Goal: Task Accomplishment & Management: Use online tool/utility

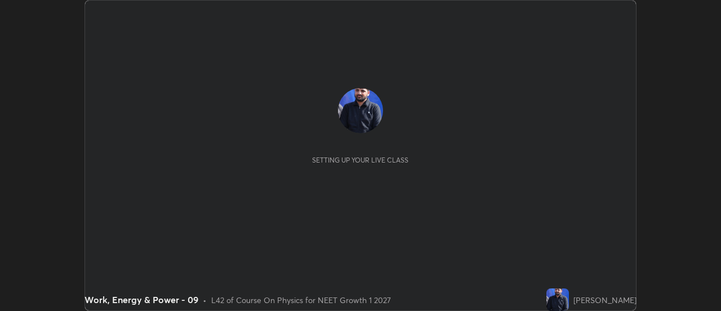
scroll to position [311, 721]
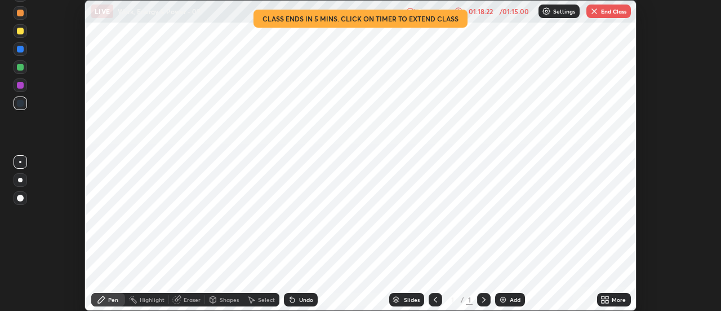
click at [593, 15] on img "button" at bounding box center [594, 11] width 9 height 9
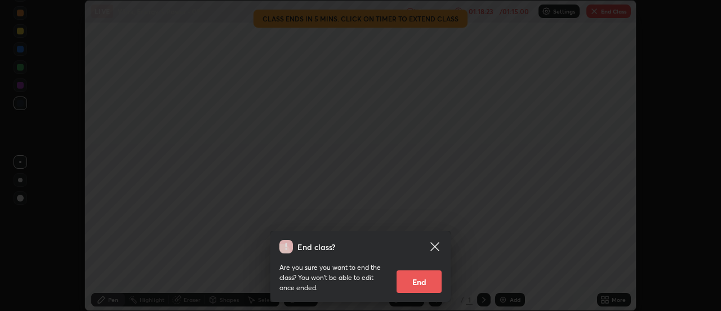
click at [433, 282] on button "End" at bounding box center [419, 281] width 45 height 23
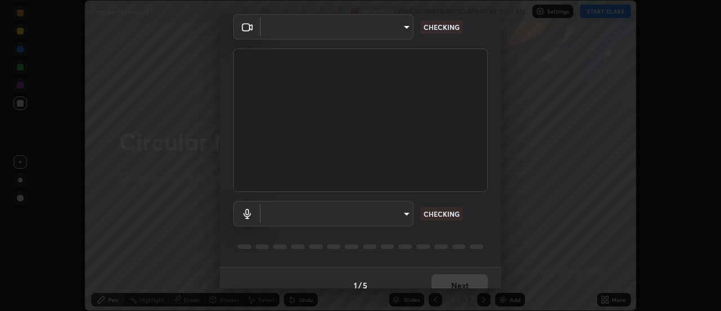
scroll to position [59, 0]
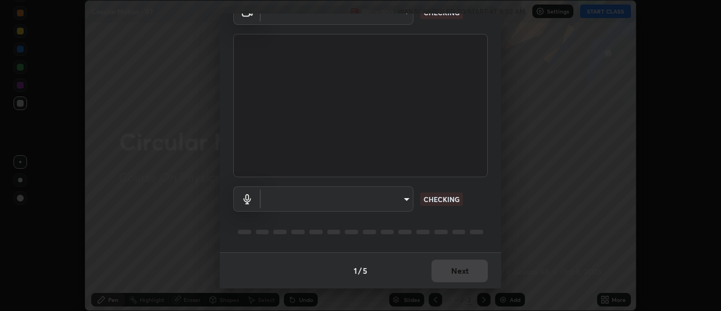
type input "44134bf7a8d99afe64d27264e9a53929b478b2256661848a109f17fa299ca795"
type input "default"
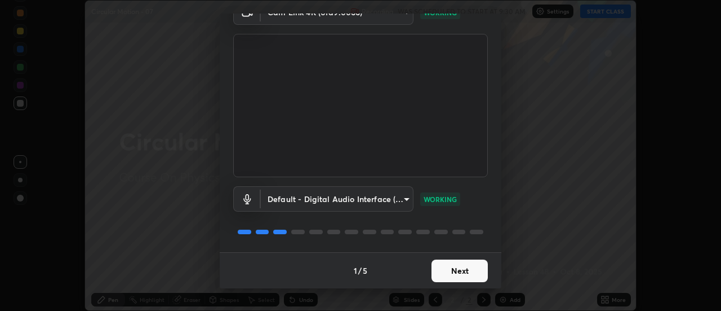
click at [459, 270] on button "Next" at bounding box center [460, 270] width 56 height 23
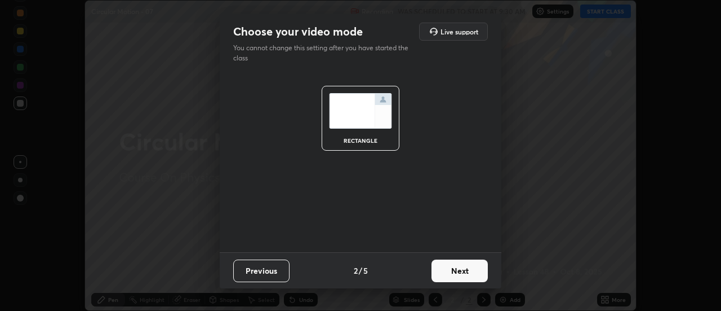
click at [464, 271] on button "Next" at bounding box center [460, 270] width 56 height 23
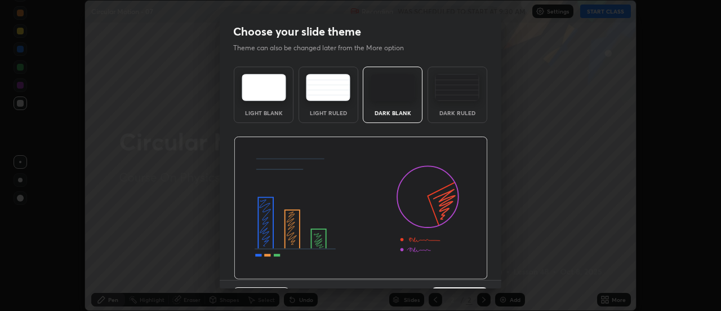
scroll to position [28, 0]
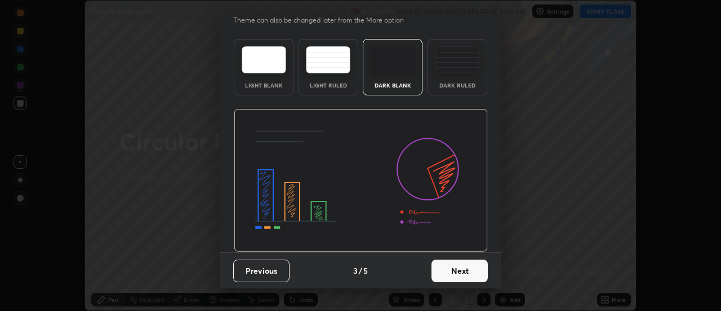
click at [463, 267] on button "Next" at bounding box center [460, 270] width 56 height 23
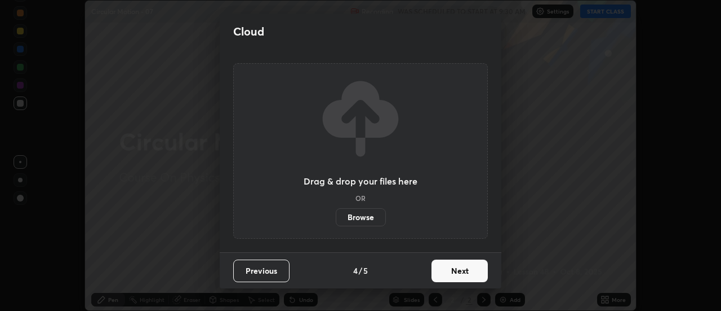
click at [467, 272] on button "Next" at bounding box center [460, 270] width 56 height 23
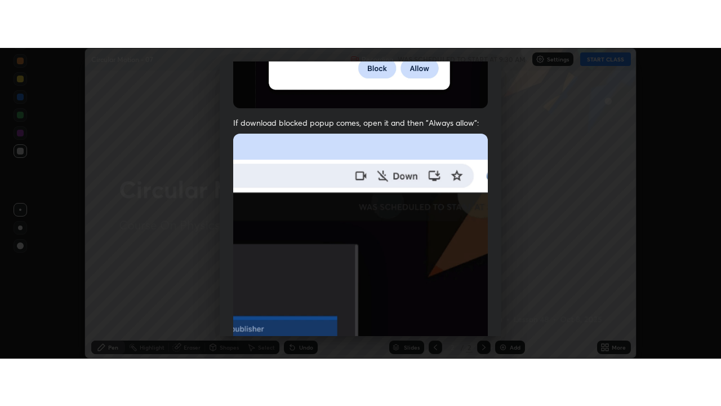
scroll to position [289, 0]
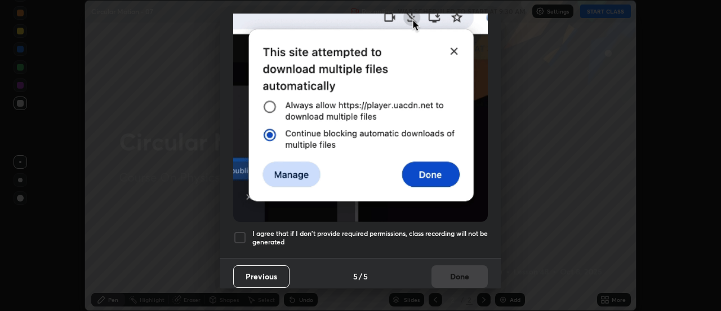
click at [462, 238] on h5 "I agree that if I don't provide required permissions, class recording will not …" at bounding box center [371, 237] width 236 height 17
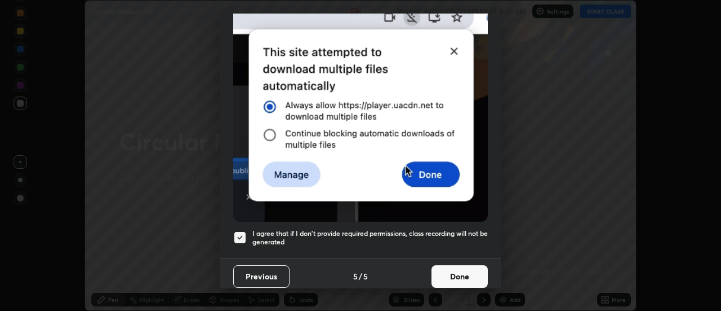
click at [458, 273] on button "Done" at bounding box center [460, 276] width 56 height 23
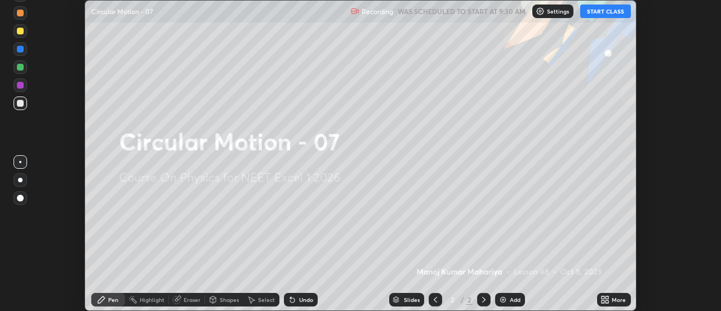
click at [610, 300] on div "More" at bounding box center [614, 300] width 34 height 14
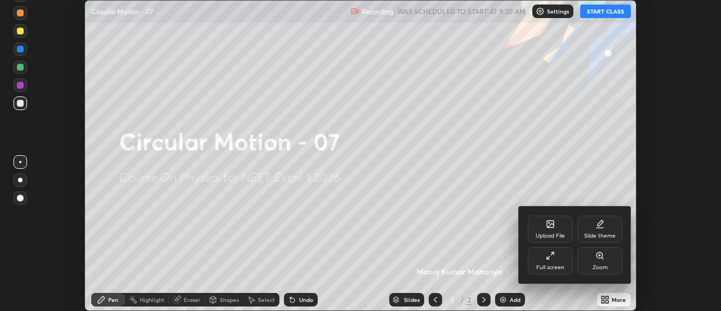
click at [557, 264] on div "Full screen" at bounding box center [551, 267] width 28 height 6
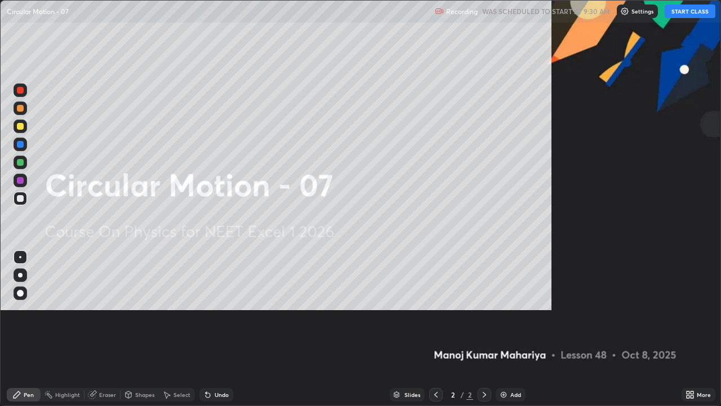
scroll to position [406, 721]
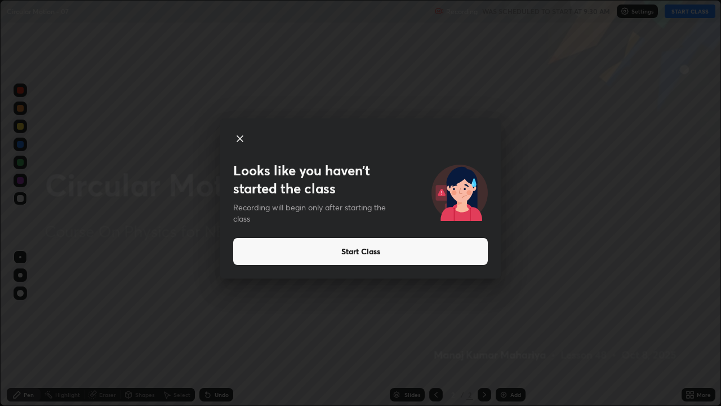
click at [273, 259] on button "Start Class" at bounding box center [360, 251] width 255 height 27
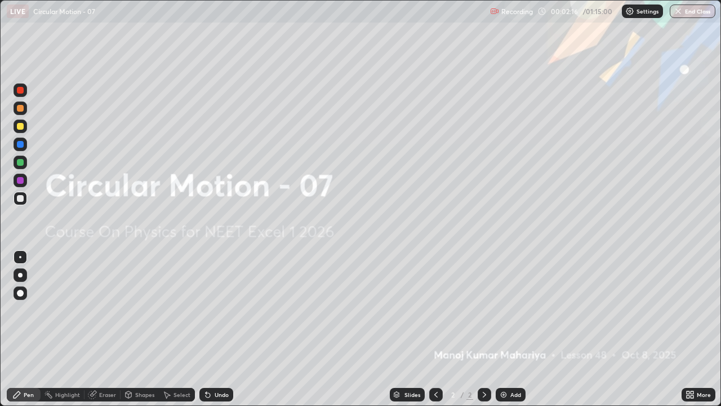
click at [501, 310] on img at bounding box center [503, 394] width 9 height 9
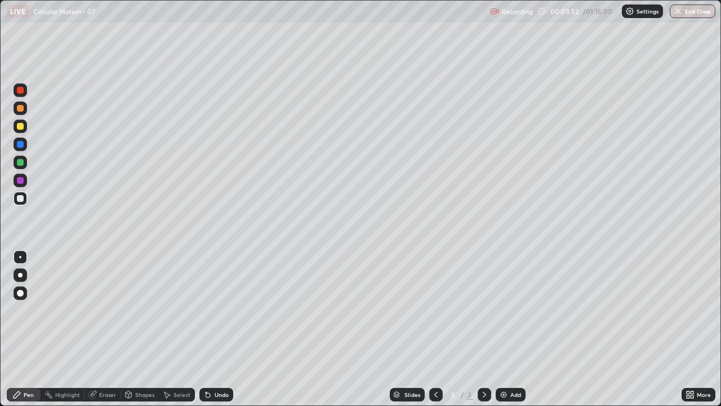
click at [21, 197] on div at bounding box center [20, 198] width 7 height 7
click at [20, 275] on div at bounding box center [20, 275] width 5 height 5
click at [140, 310] on div "Shapes" at bounding box center [144, 395] width 19 height 6
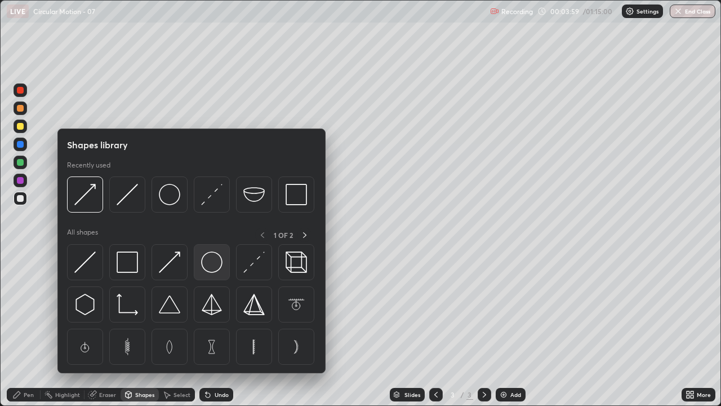
click at [203, 268] on img at bounding box center [211, 261] width 21 height 21
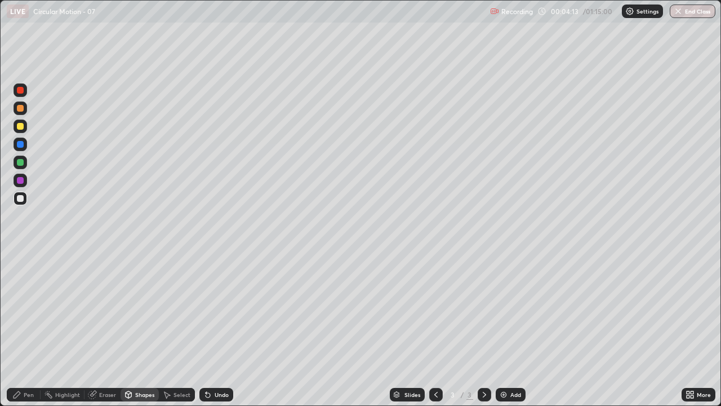
click at [206, 310] on icon at bounding box center [208, 395] width 5 height 5
click at [143, 310] on div "Shapes" at bounding box center [144, 395] width 19 height 6
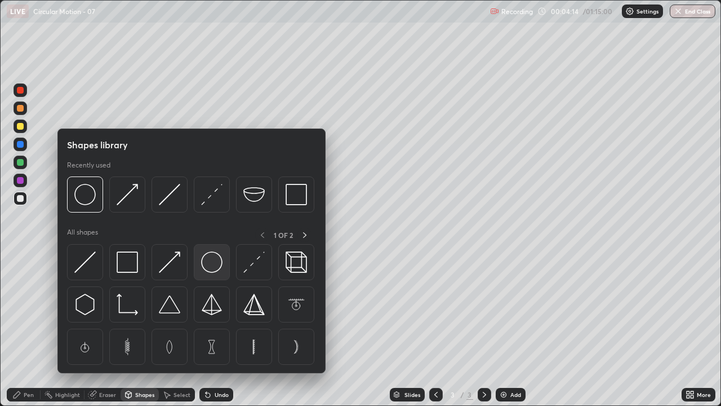
click at [202, 258] on img at bounding box center [211, 261] width 21 height 21
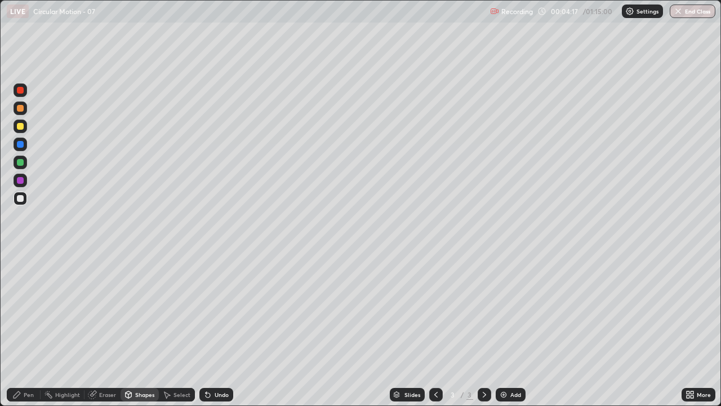
click at [28, 310] on div "Pen" at bounding box center [29, 395] width 10 height 6
click at [20, 201] on div at bounding box center [20, 198] width 7 height 7
click at [210, 310] on div "Undo" at bounding box center [217, 395] width 34 height 14
click at [207, 310] on icon at bounding box center [208, 395] width 5 height 5
click at [206, 310] on icon at bounding box center [208, 395] width 5 height 5
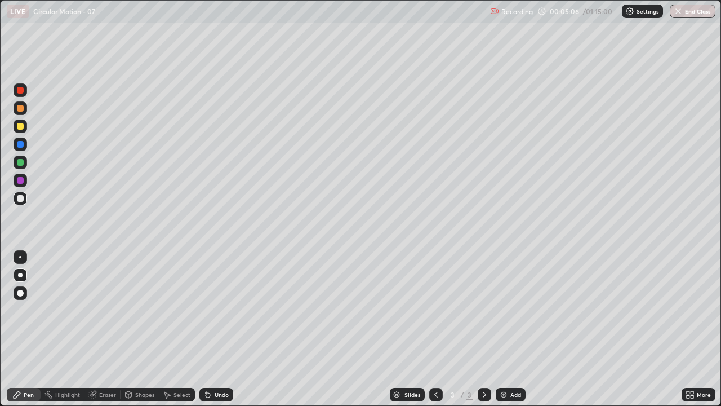
click at [206, 310] on icon at bounding box center [208, 395] width 5 height 5
click at [208, 310] on icon at bounding box center [208, 395] width 5 height 5
click at [206, 310] on icon at bounding box center [208, 395] width 5 height 5
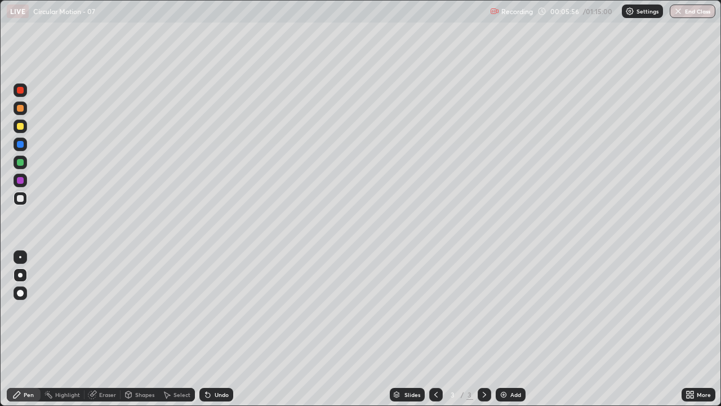
click at [211, 310] on div "Undo" at bounding box center [217, 395] width 34 height 14
click at [211, 310] on icon at bounding box center [207, 394] width 9 height 9
click at [206, 310] on icon at bounding box center [208, 395] width 5 height 5
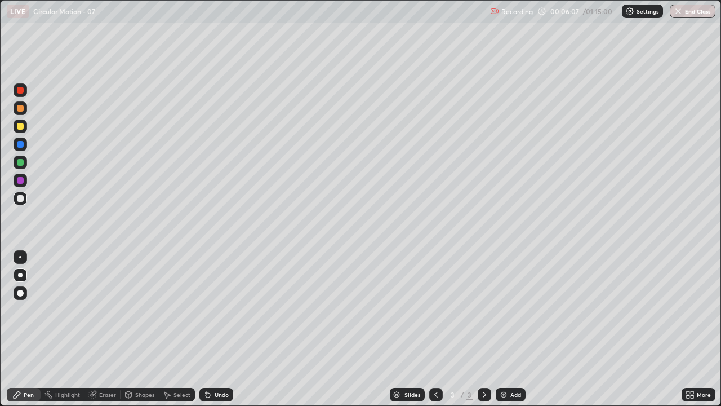
click at [206, 310] on icon at bounding box center [208, 395] width 5 height 5
click at [20, 91] on div at bounding box center [20, 90] width 7 height 7
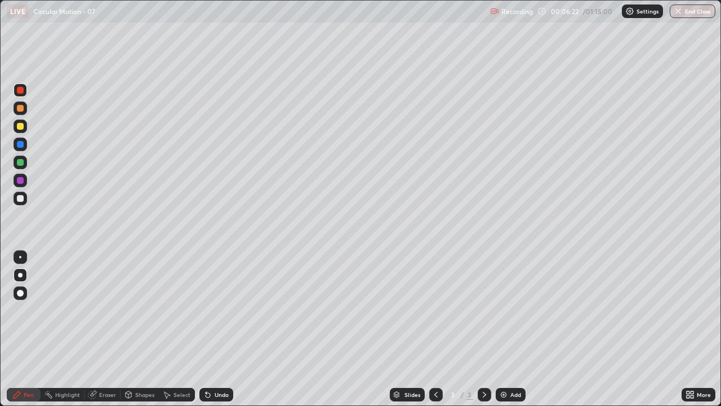
click at [26, 127] on div at bounding box center [21, 126] width 14 height 14
click at [20, 91] on div at bounding box center [20, 90] width 7 height 7
click at [19, 127] on div at bounding box center [20, 126] width 7 height 7
click at [17, 90] on div at bounding box center [20, 90] width 7 height 7
click at [140, 310] on div "Shapes" at bounding box center [144, 395] width 19 height 6
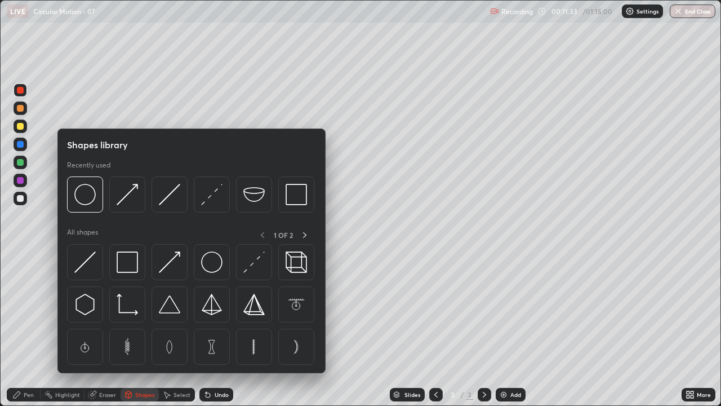
click at [171, 262] on img at bounding box center [169, 261] width 21 height 21
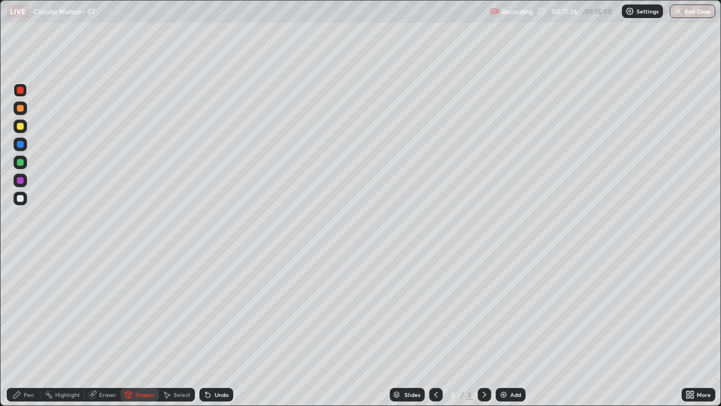
click at [28, 310] on div "Pen" at bounding box center [24, 395] width 34 height 14
click at [18, 91] on div at bounding box center [20, 90] width 7 height 7
click at [208, 310] on icon at bounding box center [208, 395] width 5 height 5
click at [207, 310] on icon at bounding box center [208, 395] width 5 height 5
click at [206, 310] on icon at bounding box center [208, 395] width 5 height 5
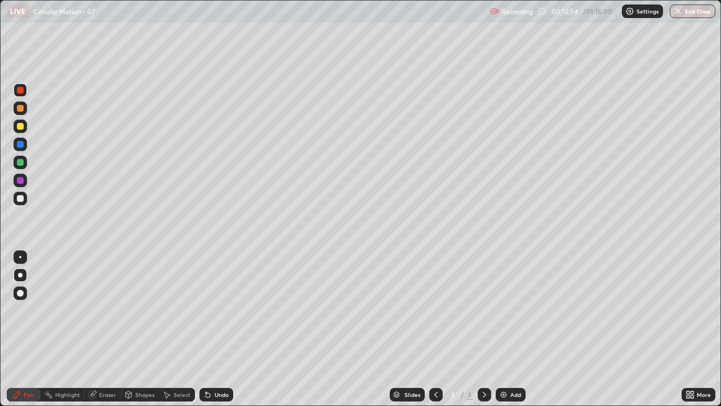
click at [210, 310] on icon at bounding box center [207, 394] width 9 height 9
click at [501, 310] on img at bounding box center [503, 394] width 9 height 9
click at [22, 200] on div at bounding box center [20, 198] width 7 height 7
click at [432, 310] on icon at bounding box center [436, 394] width 9 height 9
click at [483, 310] on icon at bounding box center [484, 394] width 9 height 9
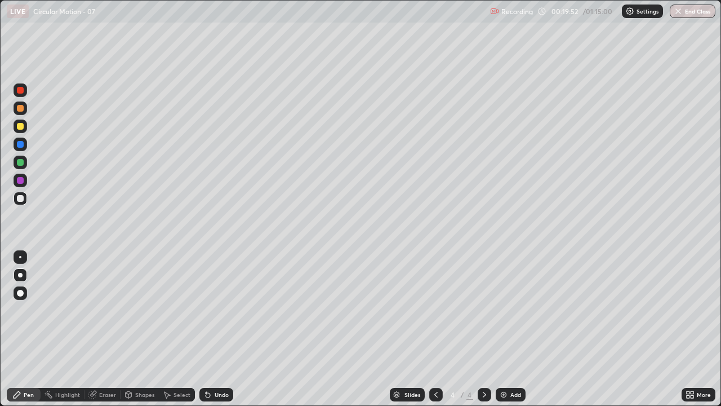
click at [480, 310] on icon at bounding box center [484, 394] width 9 height 9
click at [436, 310] on icon at bounding box center [436, 394] width 9 height 9
click at [478, 310] on div at bounding box center [485, 395] width 14 height 14
click at [145, 310] on div "Shapes" at bounding box center [144, 395] width 19 height 6
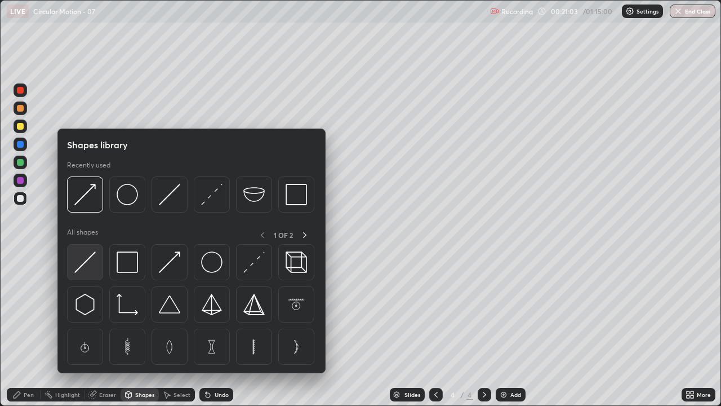
click at [90, 259] on img at bounding box center [84, 261] width 21 height 21
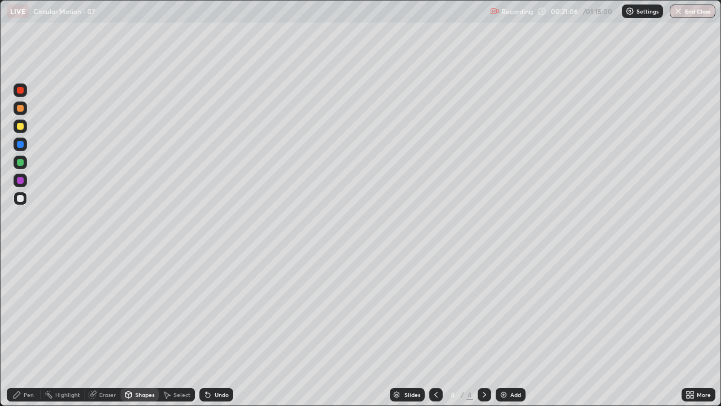
click at [32, 310] on div "Pen" at bounding box center [29, 395] width 10 height 6
click at [20, 200] on div at bounding box center [20, 198] width 7 height 7
click at [206, 310] on icon at bounding box center [208, 395] width 5 height 5
click at [210, 310] on icon at bounding box center [207, 394] width 9 height 9
click at [209, 310] on icon at bounding box center [208, 395] width 5 height 5
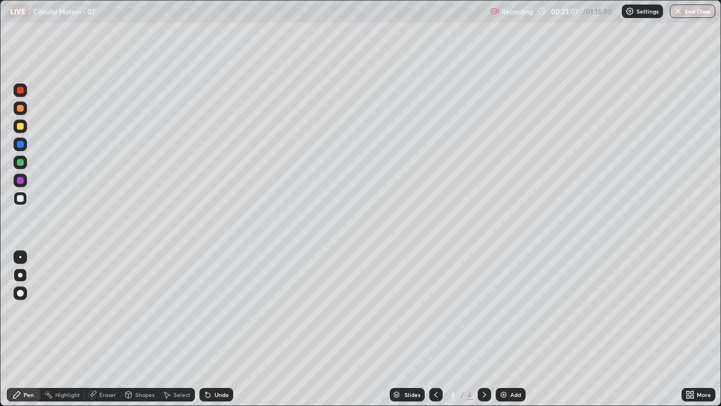
click at [206, 310] on icon at bounding box center [208, 395] width 5 height 5
click at [209, 310] on icon at bounding box center [207, 394] width 9 height 9
click at [211, 310] on div "Undo" at bounding box center [217, 395] width 34 height 14
click at [508, 310] on div "Add" at bounding box center [511, 395] width 30 height 14
click at [273, 12] on div "LIVE Circular Motion - 07" at bounding box center [246, 11] width 479 height 23
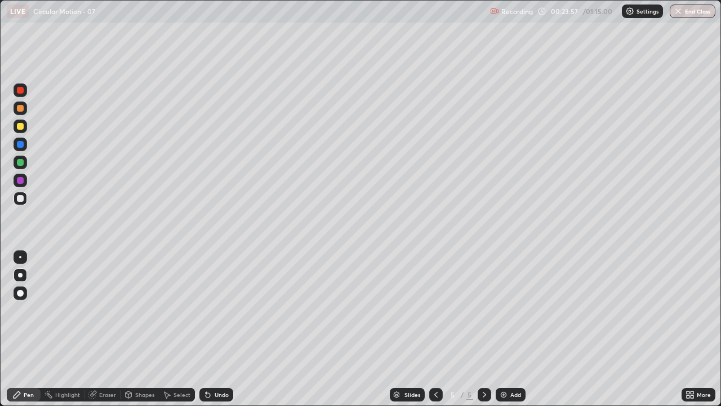
click at [206, 310] on icon at bounding box center [208, 395] width 5 height 5
click at [212, 310] on div "Undo" at bounding box center [217, 395] width 34 height 14
click at [215, 310] on div "Undo" at bounding box center [222, 395] width 14 height 6
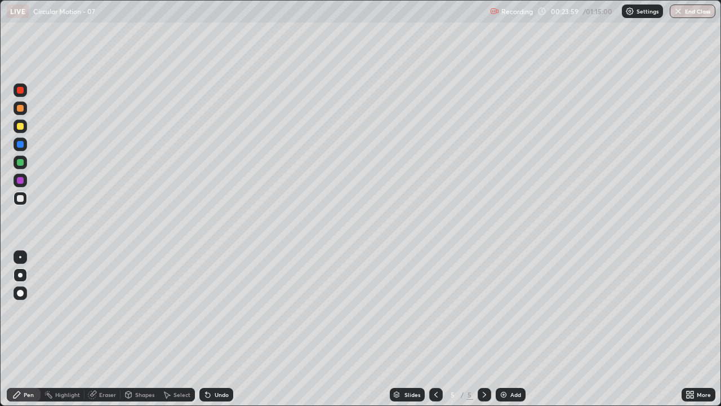
click at [215, 310] on div "Undo" at bounding box center [222, 395] width 14 height 6
click at [211, 310] on div "Undo" at bounding box center [217, 395] width 34 height 14
click at [212, 310] on div "Undo" at bounding box center [217, 395] width 34 height 14
click at [211, 310] on icon at bounding box center [207, 394] width 9 height 9
click at [210, 310] on icon at bounding box center [207, 394] width 9 height 9
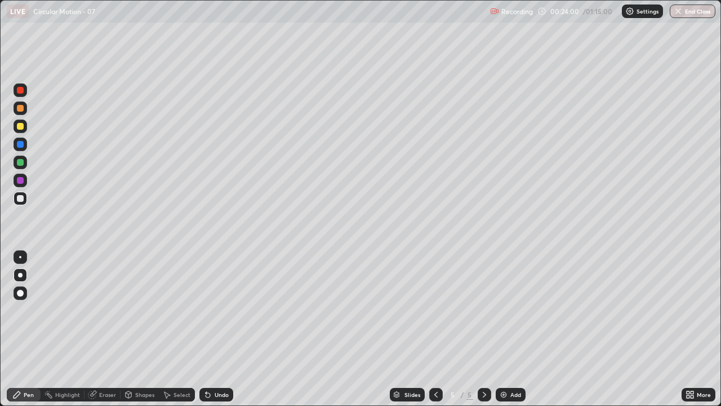
click at [211, 310] on div "Undo" at bounding box center [217, 395] width 34 height 14
click at [210, 310] on icon at bounding box center [207, 394] width 9 height 9
click at [215, 310] on div "Undo" at bounding box center [222, 395] width 14 height 6
click at [211, 310] on div "Undo" at bounding box center [217, 395] width 34 height 14
click at [210, 310] on icon at bounding box center [207, 394] width 9 height 9
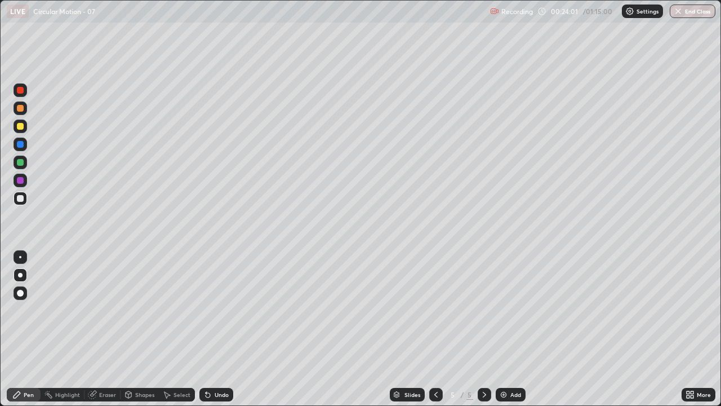
click at [210, 310] on icon at bounding box center [207, 394] width 9 height 9
click at [206, 310] on icon at bounding box center [208, 395] width 5 height 5
click at [25, 129] on div at bounding box center [21, 126] width 14 height 14
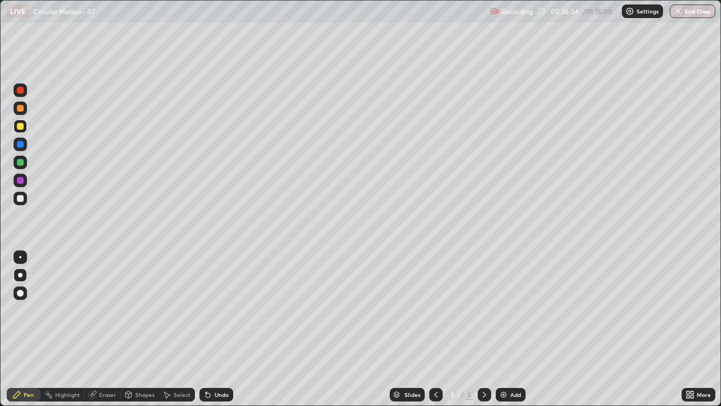
click at [207, 310] on icon at bounding box center [208, 395] width 5 height 5
click at [507, 310] on img at bounding box center [503, 394] width 9 height 9
click at [20, 197] on div at bounding box center [20, 198] width 7 height 7
click at [178, 22] on div "LIVE Circular Motion - 07" at bounding box center [246, 11] width 479 height 23
click at [157, 21] on div "LIVE Circular Motion - 07" at bounding box center [246, 11] width 479 height 23
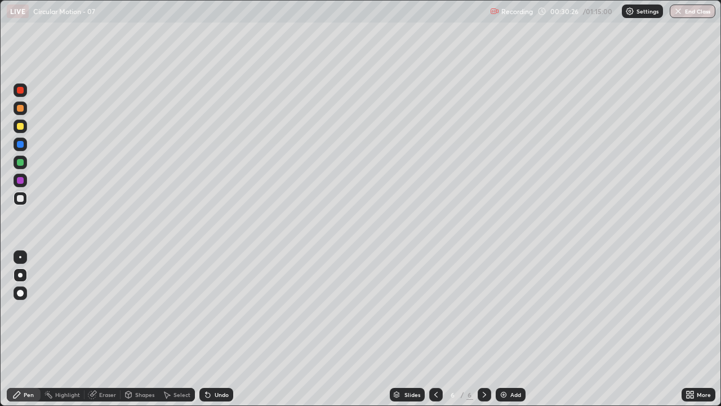
click at [21, 193] on div at bounding box center [21, 199] width 14 height 14
click at [20, 125] on div at bounding box center [20, 126] width 7 height 7
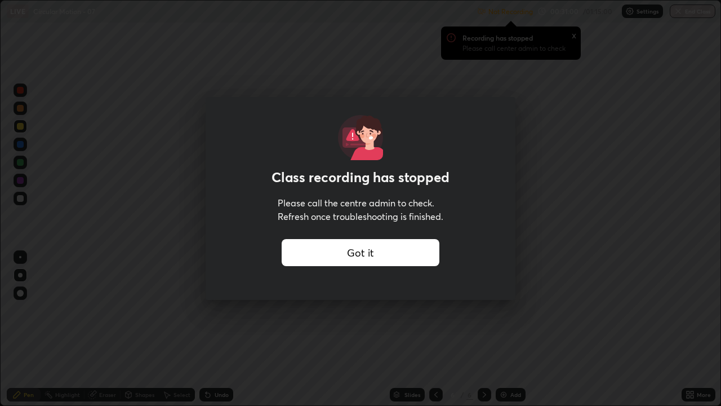
click at [303, 275] on div "Class recording has stopped Please call the centre admin to check. Refresh once…" at bounding box center [361, 190] width 310 height 187
click at [324, 251] on div "Got it" at bounding box center [361, 252] width 158 height 27
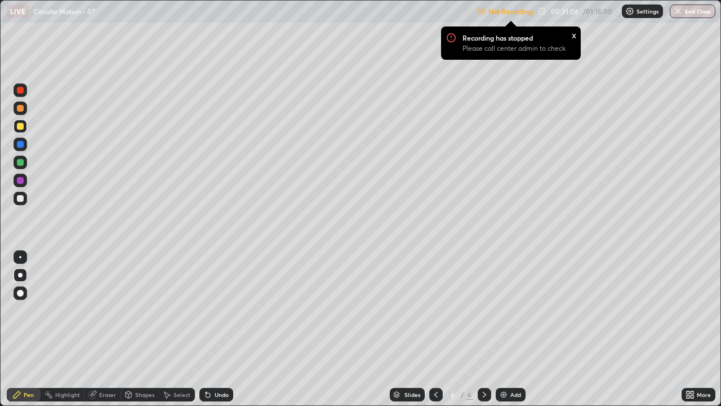
click at [628, 12] on img at bounding box center [630, 11] width 9 height 9
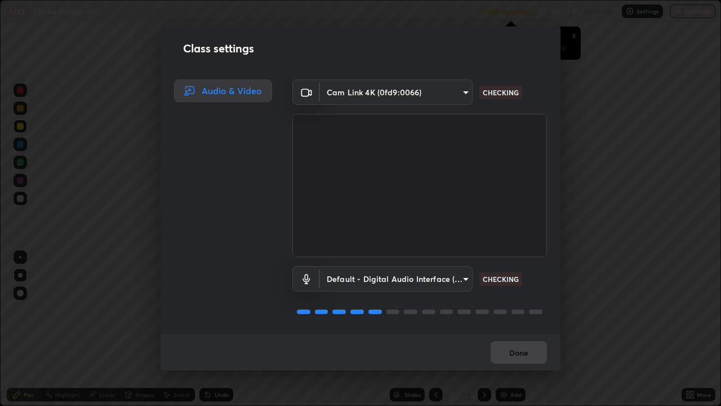
scroll to position [1, 0]
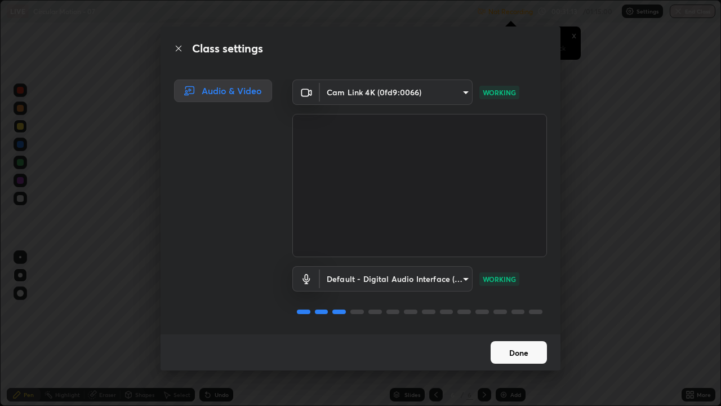
click at [539, 310] on button "Done" at bounding box center [519, 352] width 56 height 23
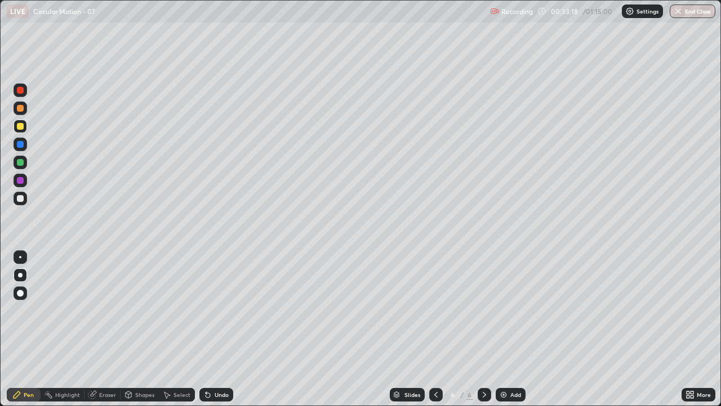
click at [207, 310] on icon at bounding box center [208, 395] width 5 height 5
click at [216, 310] on div "Undo" at bounding box center [222, 395] width 14 height 6
click at [505, 310] on img at bounding box center [503, 394] width 9 height 9
click at [17, 197] on div at bounding box center [20, 198] width 7 height 7
click at [508, 310] on div "Add" at bounding box center [511, 395] width 30 height 14
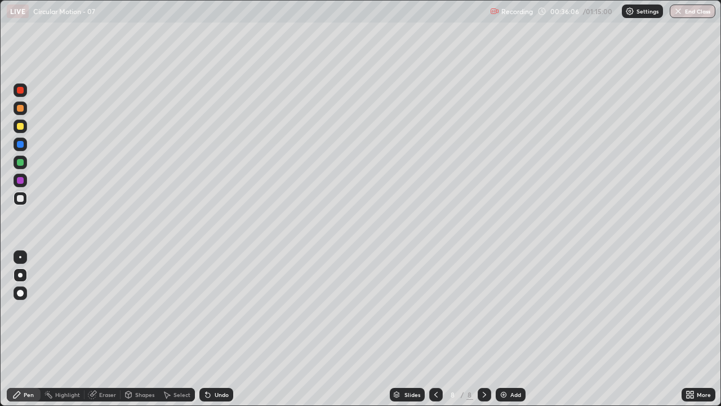
click at [20, 200] on div at bounding box center [20, 198] width 7 height 7
click at [206, 310] on icon at bounding box center [208, 395] width 5 height 5
click at [215, 310] on div "Undo" at bounding box center [222, 395] width 14 height 6
click at [210, 310] on icon at bounding box center [207, 394] width 9 height 9
click at [212, 310] on div "Undo" at bounding box center [217, 395] width 34 height 14
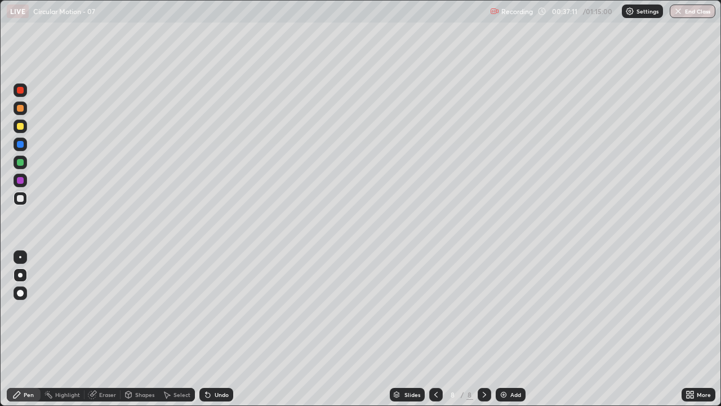
click at [20, 127] on div at bounding box center [20, 126] width 7 height 7
click at [206, 310] on icon at bounding box center [208, 395] width 5 height 5
click at [143, 310] on div "Shapes" at bounding box center [144, 395] width 19 height 6
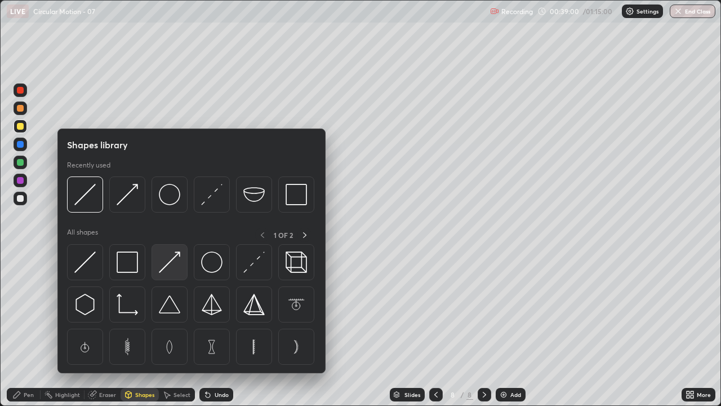
click at [168, 264] on img at bounding box center [169, 261] width 21 height 21
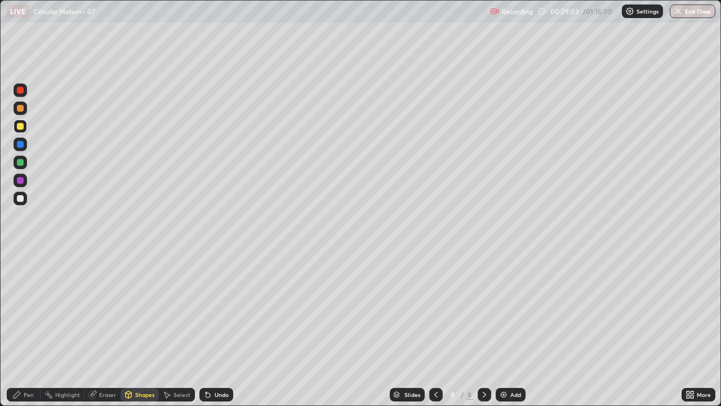
click at [23, 92] on div at bounding box center [20, 90] width 7 height 7
click at [23, 310] on div "Pen" at bounding box center [24, 395] width 34 height 14
click at [19, 92] on div at bounding box center [20, 90] width 7 height 7
click at [215, 310] on div "Undo" at bounding box center [222, 395] width 14 height 6
click at [214, 310] on div "Undo" at bounding box center [217, 395] width 34 height 14
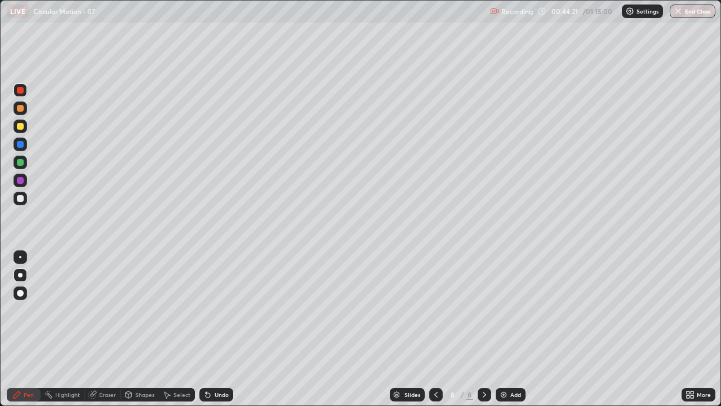
click at [218, 310] on div "Undo" at bounding box center [222, 395] width 14 height 6
click at [435, 310] on icon at bounding box center [436, 394] width 9 height 9
click at [438, 310] on icon at bounding box center [436, 394] width 9 height 9
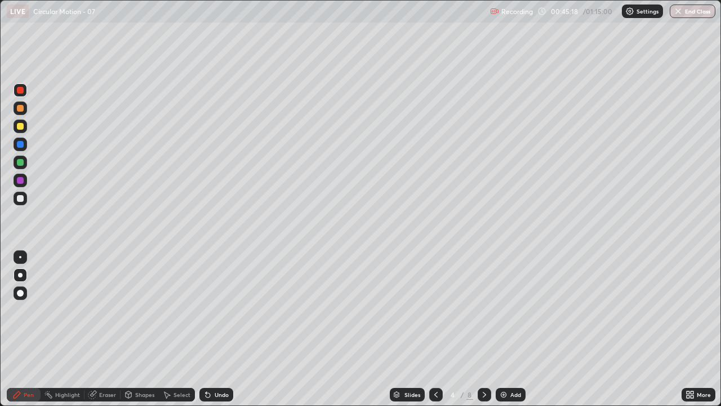
click at [438, 310] on div at bounding box center [437, 395] width 14 height 14
click at [479, 310] on div at bounding box center [485, 394] width 14 height 23
click at [484, 310] on icon at bounding box center [484, 394] width 9 height 9
click at [435, 310] on icon at bounding box center [436, 394] width 9 height 9
click at [487, 310] on div at bounding box center [485, 395] width 14 height 14
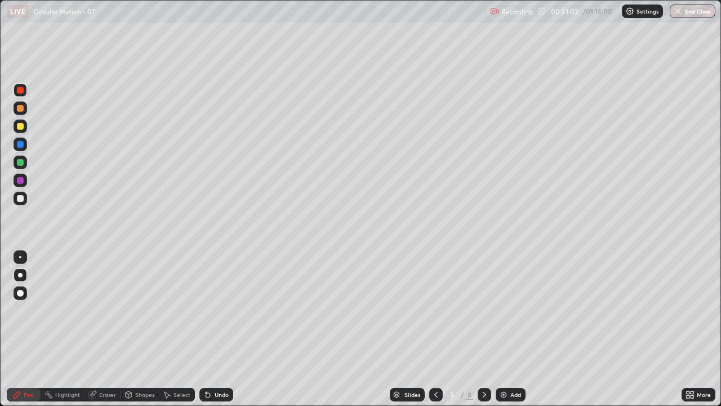
click at [488, 310] on icon at bounding box center [484, 394] width 9 height 9
click at [440, 310] on div at bounding box center [437, 395] width 14 height 14
click at [484, 310] on icon at bounding box center [484, 394] width 9 height 9
click at [488, 310] on icon at bounding box center [484, 394] width 9 height 9
click at [440, 310] on div at bounding box center [437, 395] width 14 height 14
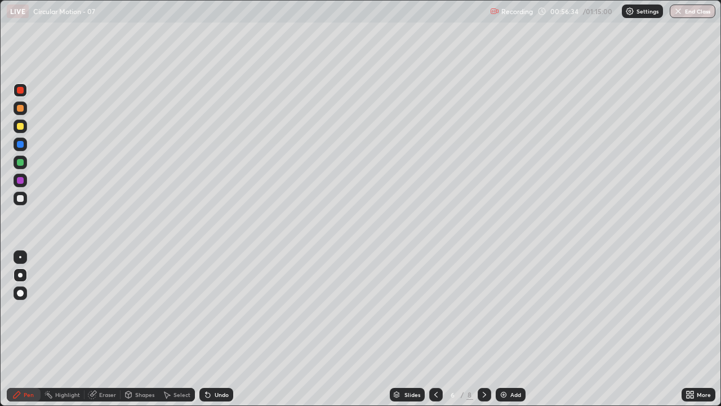
click at [489, 310] on div at bounding box center [485, 395] width 14 height 14
click at [488, 310] on div at bounding box center [485, 395] width 14 height 14
click at [511, 310] on div "Add" at bounding box center [516, 395] width 11 height 6
click at [21, 200] on div at bounding box center [20, 198] width 7 height 7
click at [507, 310] on div "Add" at bounding box center [511, 395] width 30 height 14
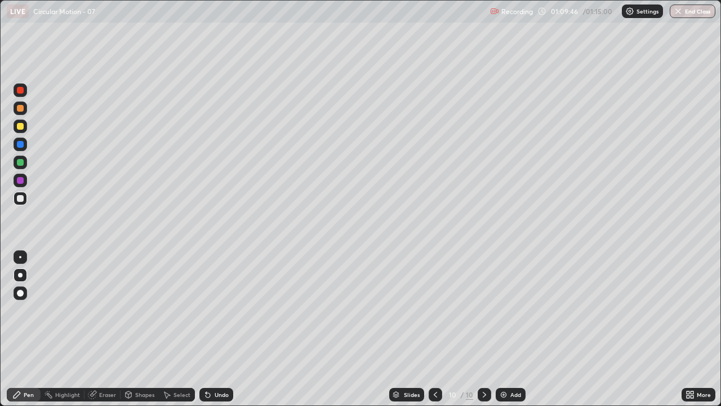
click at [19, 198] on div at bounding box center [20, 198] width 7 height 7
click at [26, 130] on div at bounding box center [21, 126] width 14 height 14
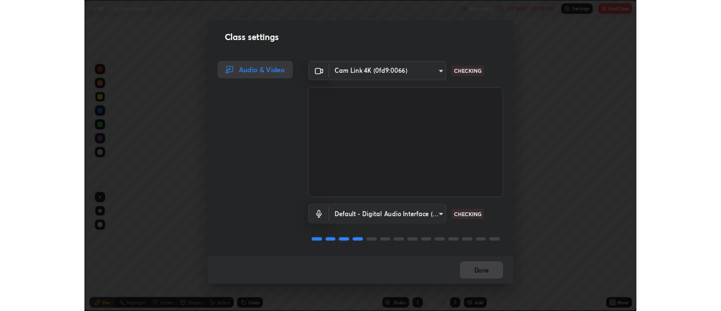
scroll to position [0, 0]
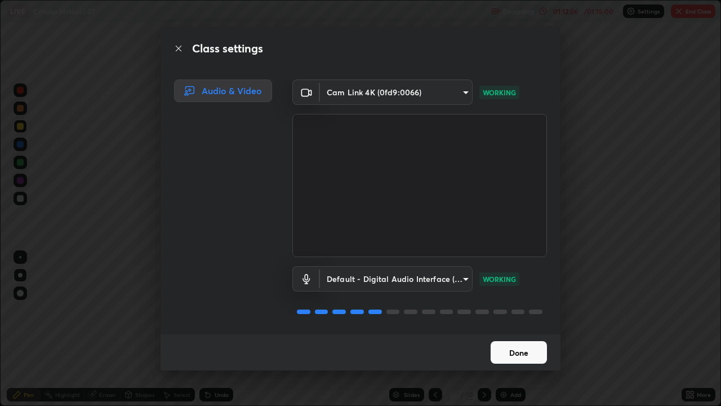
click at [531, 310] on button "Done" at bounding box center [519, 352] width 56 height 23
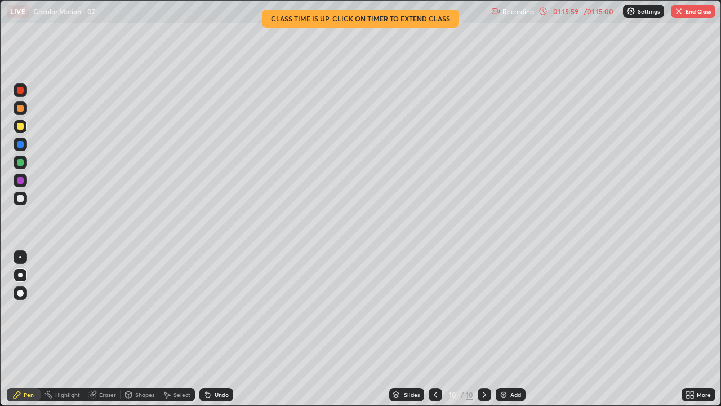
click at [681, 14] on img "button" at bounding box center [679, 11] width 9 height 9
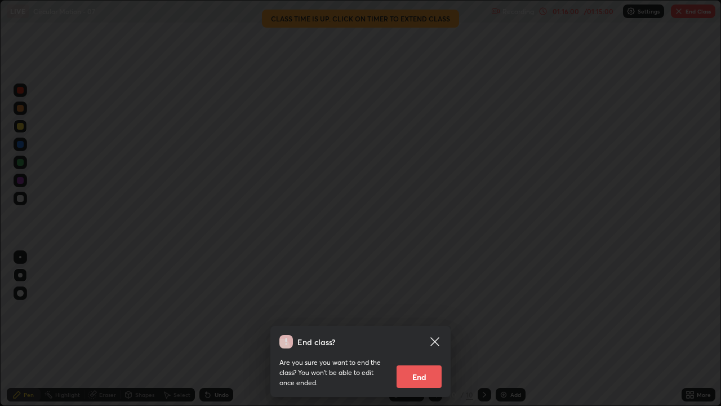
click at [420, 310] on button "End" at bounding box center [419, 376] width 45 height 23
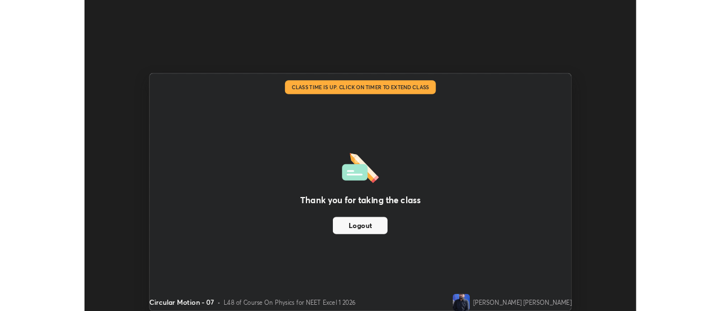
scroll to position [56055, 55644]
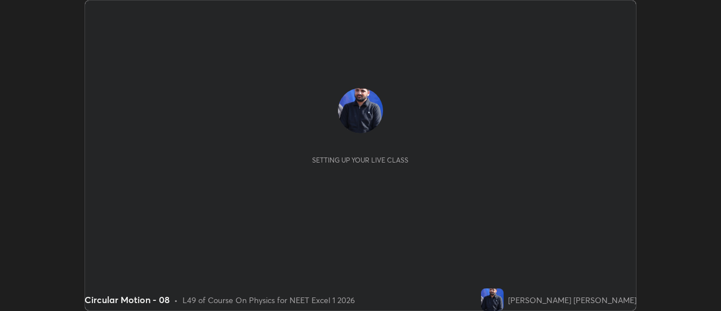
scroll to position [311, 721]
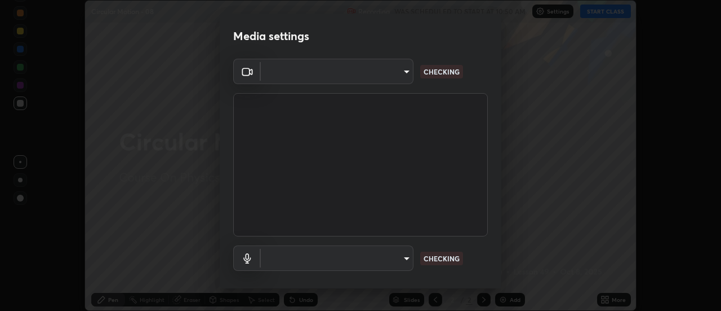
type input "44134bf7a8d99afe64d27264e9a53929b478b2256661848a109f17fa299ca795"
type input "default"
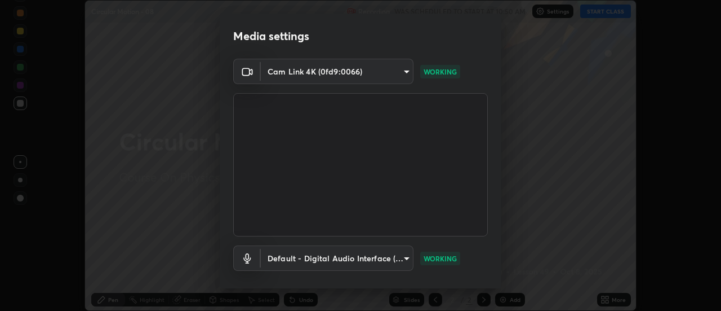
scroll to position [59, 0]
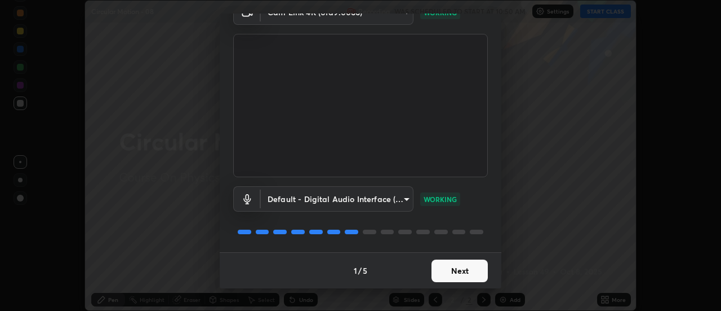
click at [449, 274] on button "Next" at bounding box center [460, 270] width 56 height 23
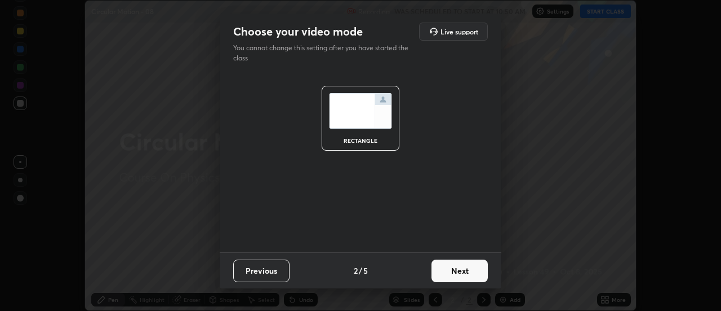
click at [457, 275] on button "Next" at bounding box center [460, 270] width 56 height 23
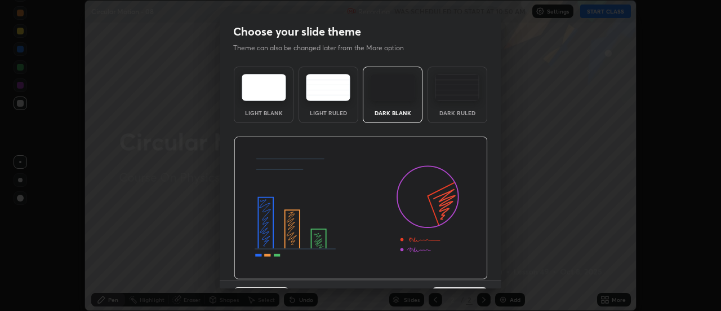
click at [459, 273] on img at bounding box center [361, 207] width 254 height 143
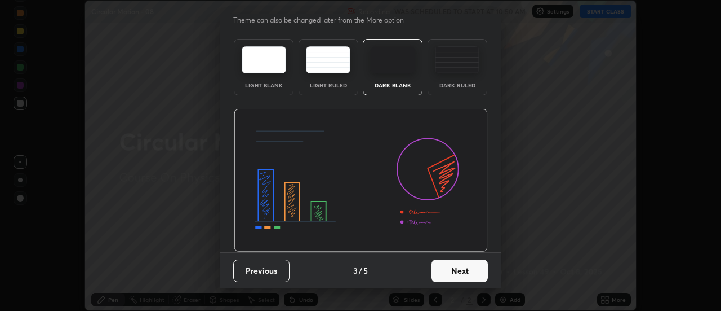
click at [458, 270] on button "Next" at bounding box center [460, 270] width 56 height 23
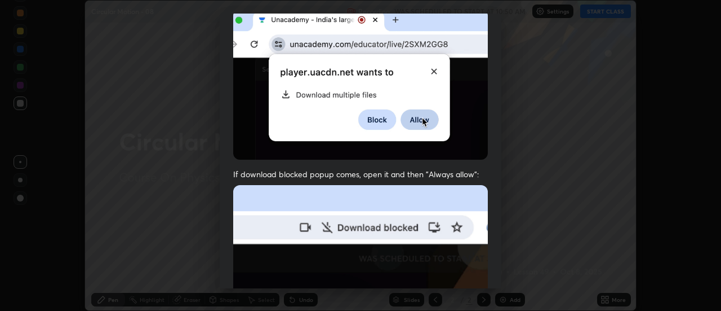
click at [451, 226] on img at bounding box center [360, 308] width 255 height 246
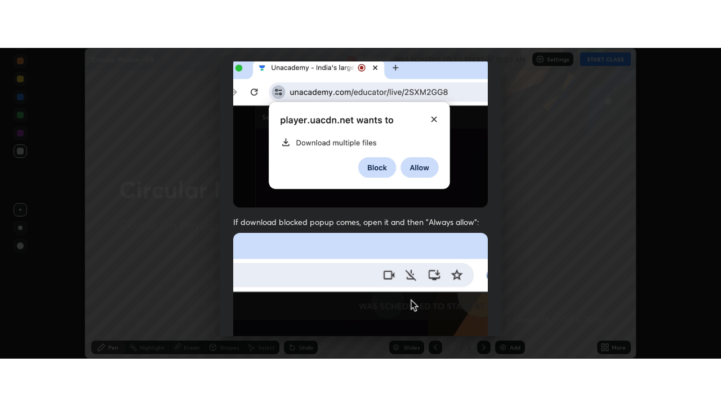
scroll to position [289, 0]
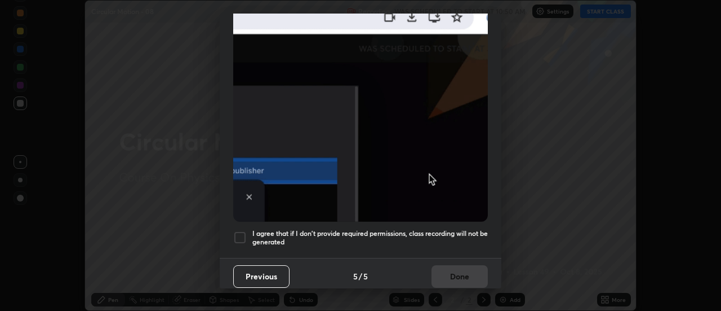
click at [455, 272] on div "Previous 5 / 5 Done" at bounding box center [361, 276] width 282 height 36
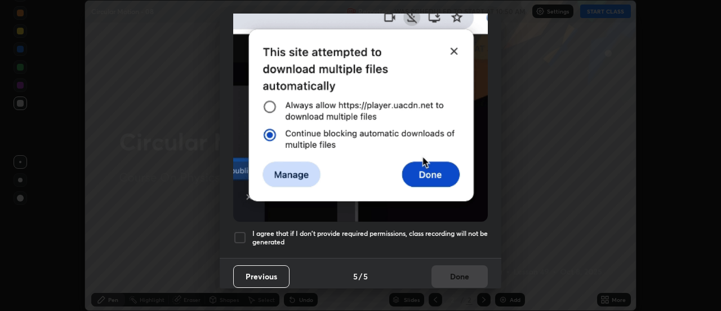
click at [462, 237] on h5 "I agree that if I don't provide required permissions, class recording will not …" at bounding box center [371, 237] width 236 height 17
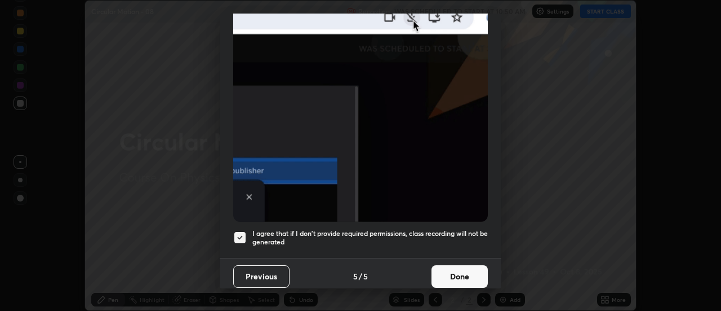
click at [461, 273] on button "Done" at bounding box center [460, 276] width 56 height 23
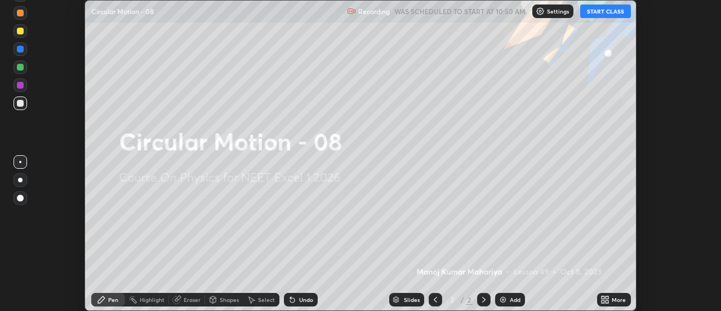
click at [604, 301] on icon at bounding box center [603, 301] width 3 height 3
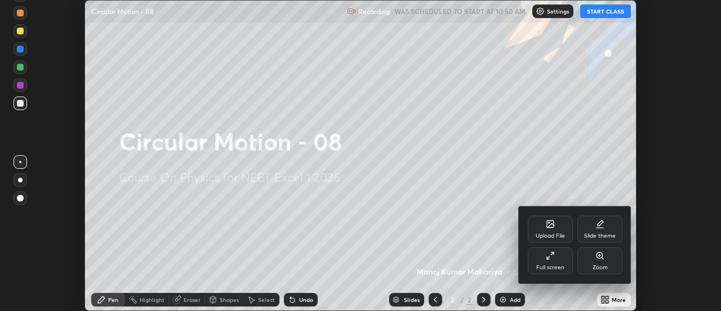
click at [573, 265] on div "Full screen" at bounding box center [550, 260] width 45 height 27
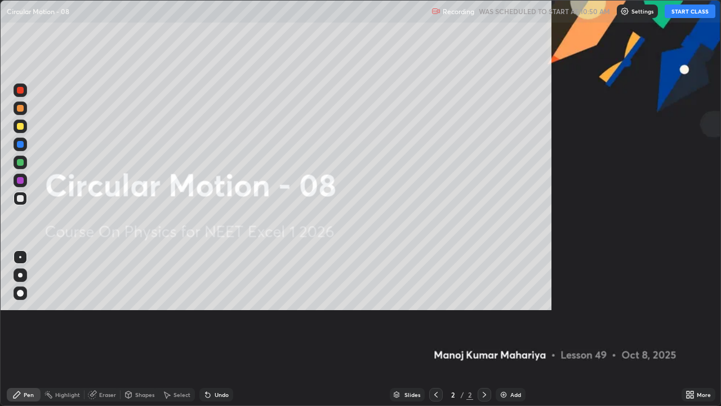
scroll to position [406, 721]
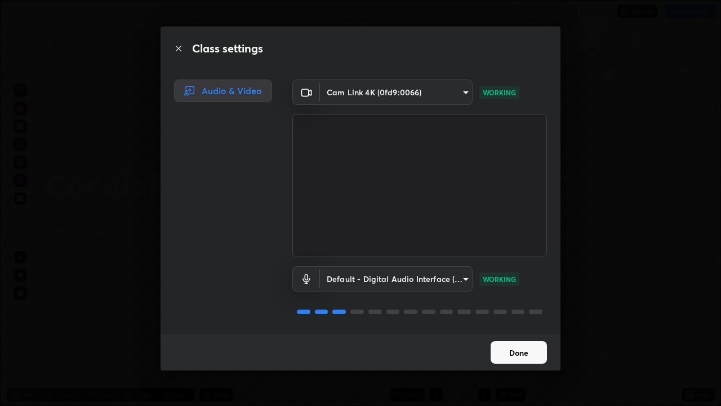
click at [523, 310] on button "Done" at bounding box center [519, 352] width 56 height 23
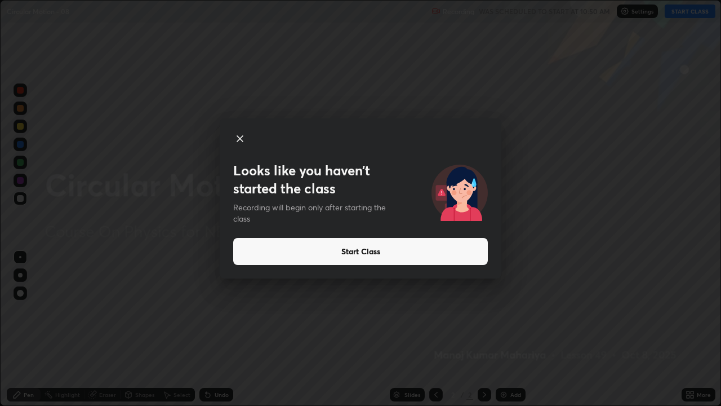
click at [478, 247] on button "Start Class" at bounding box center [360, 251] width 255 height 27
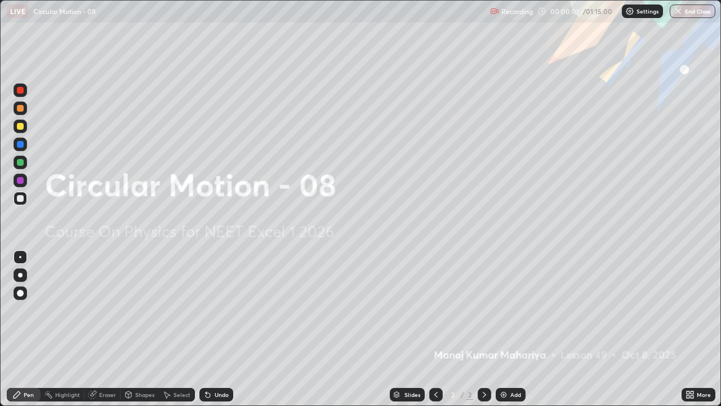
click at [506, 310] on img at bounding box center [503, 394] width 9 height 9
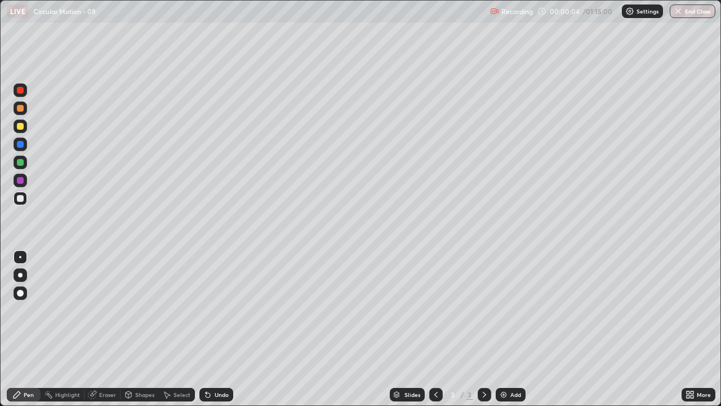
click at [20, 197] on div at bounding box center [20, 198] width 7 height 7
click at [21, 220] on div "Erase all" at bounding box center [20, 203] width 27 height 361
click at [20, 275] on div at bounding box center [20, 275] width 5 height 5
click at [26, 310] on div "Pen" at bounding box center [29, 395] width 10 height 6
click at [22, 196] on div at bounding box center [20, 198] width 7 height 7
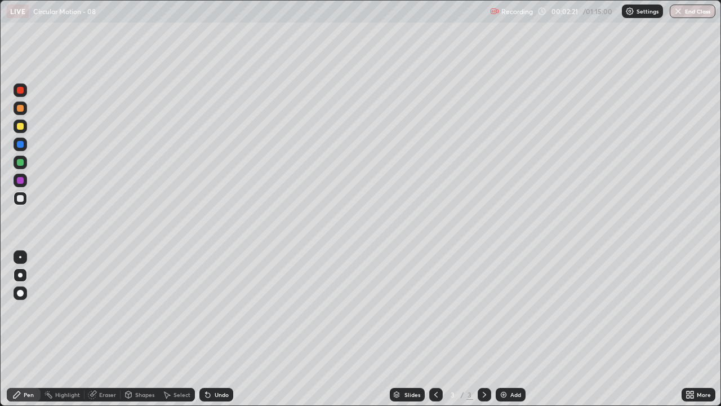
click at [20, 90] on div at bounding box center [20, 90] width 7 height 7
click at [442, 20] on div "LIVE Circular Motion - 08" at bounding box center [246, 11] width 479 height 23
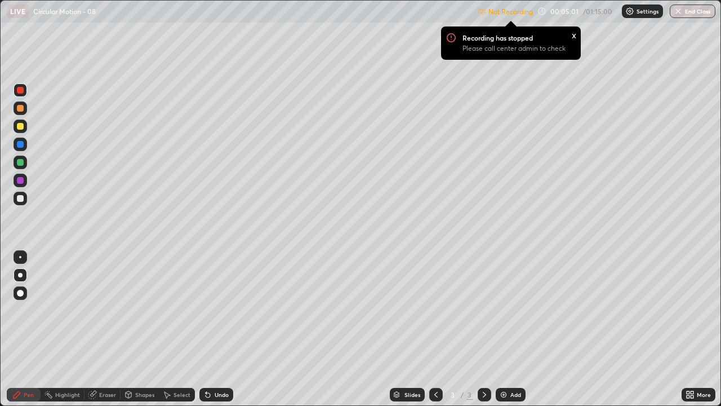
click at [634, 13] on img at bounding box center [630, 11] width 9 height 9
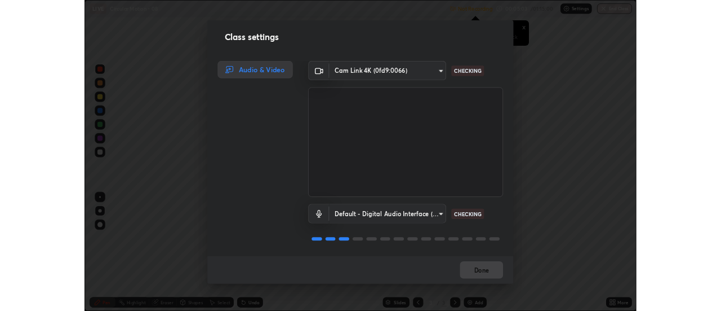
scroll to position [1, 0]
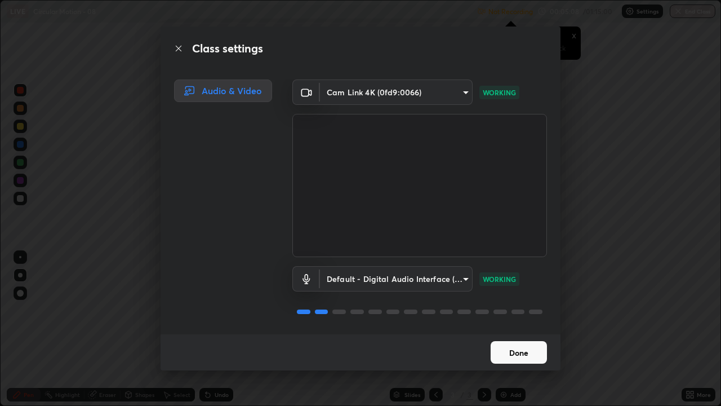
click at [532, 310] on button "Done" at bounding box center [519, 352] width 56 height 23
click at [518, 310] on button "Done" at bounding box center [519, 352] width 56 height 23
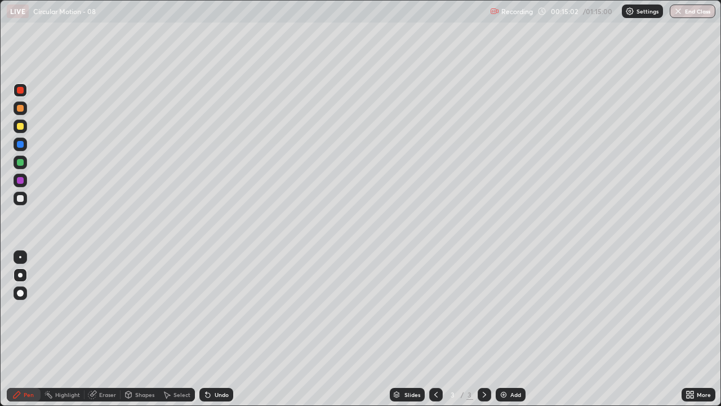
click at [21, 126] on div at bounding box center [20, 126] width 7 height 7
click at [210, 310] on icon at bounding box center [207, 394] width 9 height 9
click at [217, 310] on div "Undo" at bounding box center [222, 395] width 14 height 6
click at [210, 310] on icon at bounding box center [207, 394] width 9 height 9
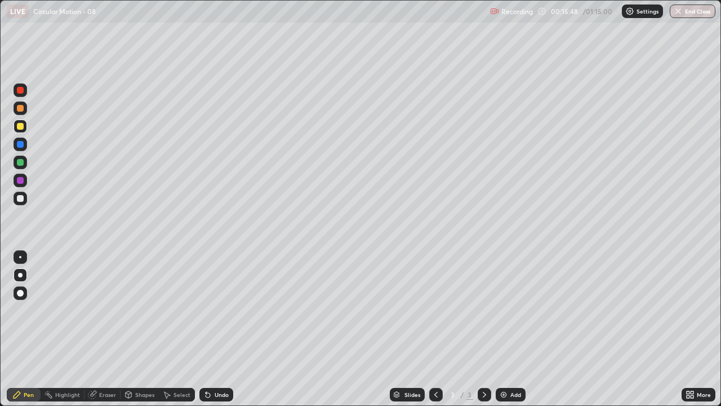
click at [210, 310] on icon at bounding box center [207, 394] width 9 height 9
click at [208, 310] on icon at bounding box center [208, 395] width 5 height 5
click at [211, 310] on div "Undo" at bounding box center [217, 395] width 34 height 14
click at [511, 310] on div "Add" at bounding box center [516, 395] width 11 height 6
click at [19, 199] on div at bounding box center [20, 198] width 7 height 7
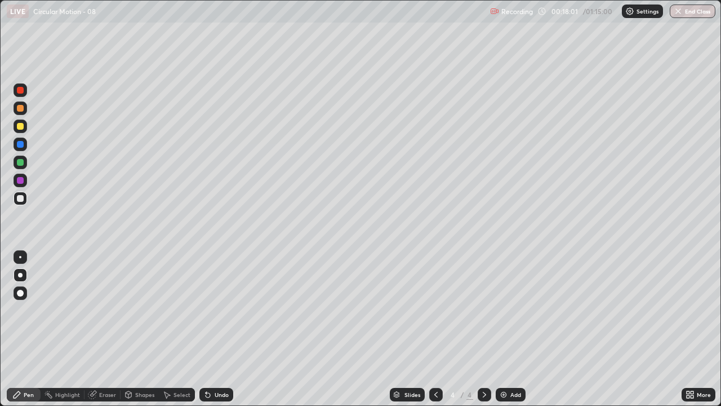
click at [20, 126] on div at bounding box center [20, 126] width 7 height 7
click at [432, 310] on icon at bounding box center [436, 394] width 9 height 9
click at [484, 310] on icon at bounding box center [484, 394] width 9 height 9
click at [435, 310] on icon at bounding box center [436, 394] width 9 height 9
click at [488, 310] on icon at bounding box center [484, 394] width 9 height 9
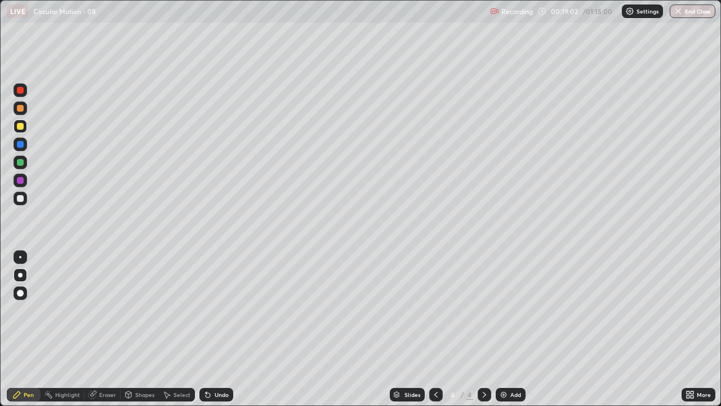
click at [441, 310] on div at bounding box center [437, 395] width 14 height 14
click at [489, 310] on div at bounding box center [485, 395] width 14 height 14
click at [21, 199] on div at bounding box center [20, 198] width 7 height 7
click at [206, 310] on icon at bounding box center [208, 395] width 5 height 5
click at [203, 310] on icon at bounding box center [207, 394] width 9 height 9
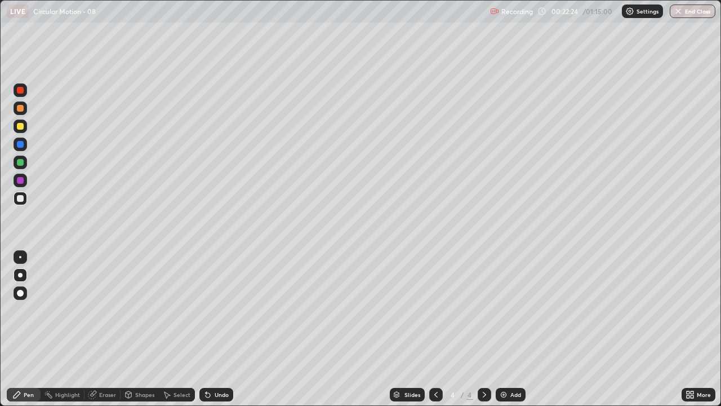
click at [206, 310] on icon at bounding box center [208, 395] width 5 height 5
click at [107, 310] on div "Eraser" at bounding box center [107, 395] width 17 height 6
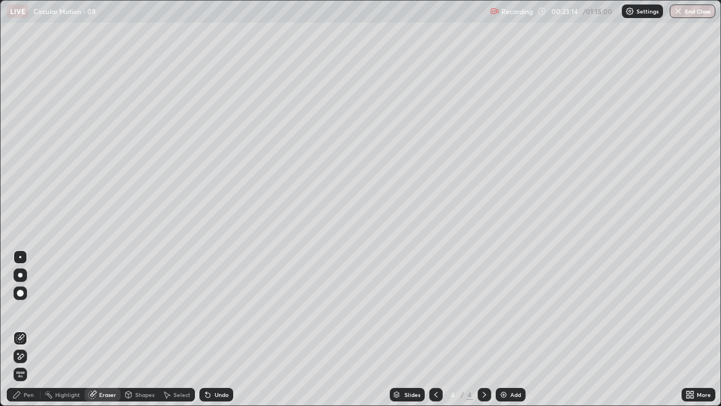
click at [32, 310] on div "Pen" at bounding box center [29, 395] width 10 height 6
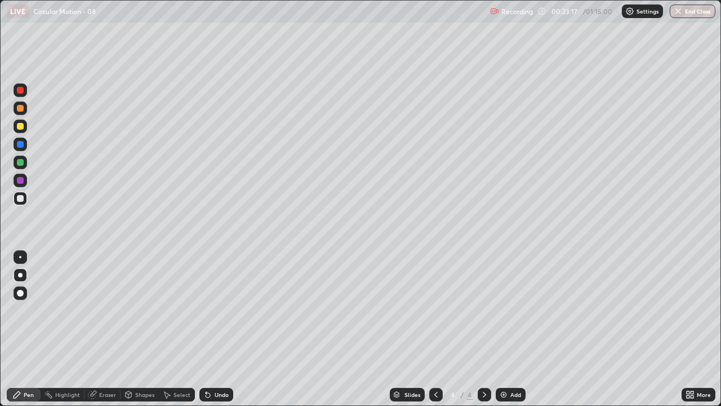
click at [115, 310] on div "Eraser" at bounding box center [103, 395] width 36 height 14
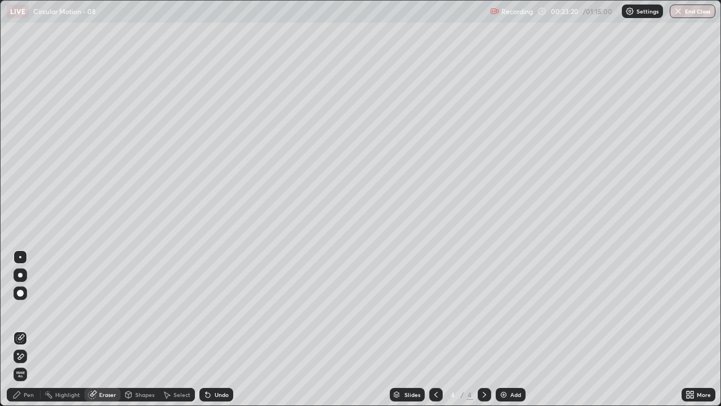
click at [30, 310] on div "Pen" at bounding box center [29, 395] width 10 height 6
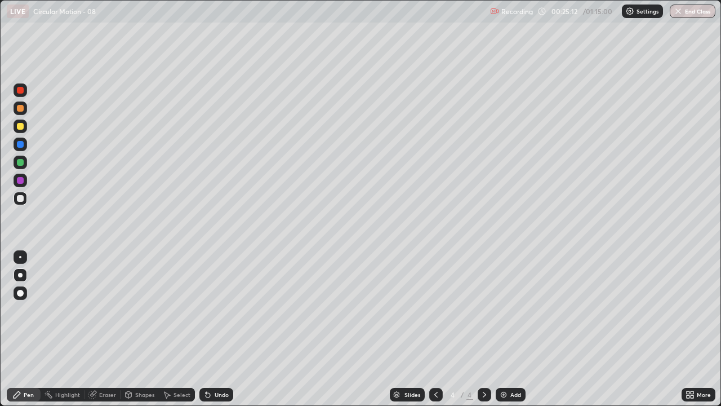
click at [206, 310] on icon at bounding box center [208, 395] width 5 height 5
click at [206, 310] on icon at bounding box center [206, 392] width 1 height 1
click at [203, 310] on icon at bounding box center [207, 394] width 9 height 9
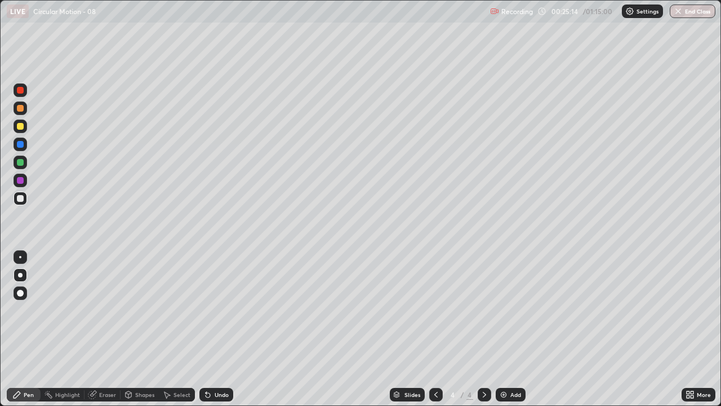
click at [206, 310] on icon at bounding box center [206, 392] width 1 height 1
click at [206, 310] on icon at bounding box center [208, 395] width 5 height 5
click at [206, 310] on icon at bounding box center [206, 392] width 1 height 1
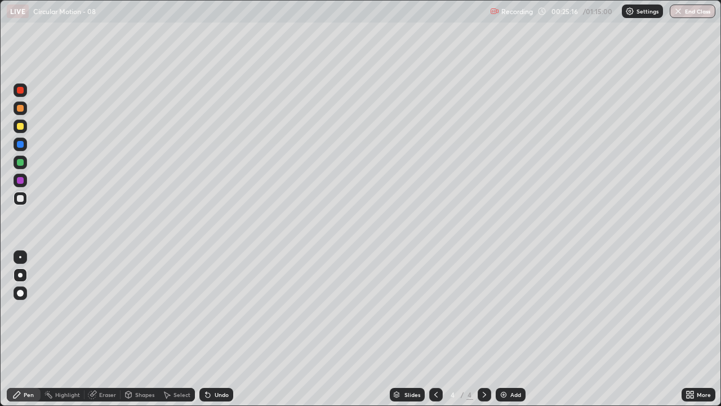
click at [206, 310] on icon at bounding box center [206, 392] width 1 height 1
click at [208, 310] on icon at bounding box center [207, 394] width 9 height 9
click at [206, 310] on icon at bounding box center [206, 392] width 1 height 1
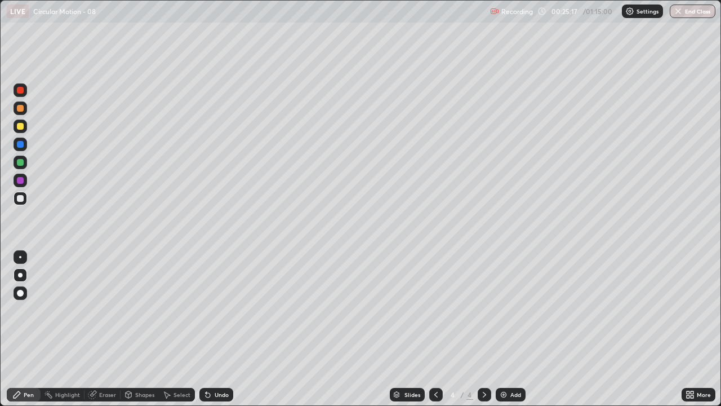
click at [206, 310] on icon at bounding box center [206, 392] width 1 height 1
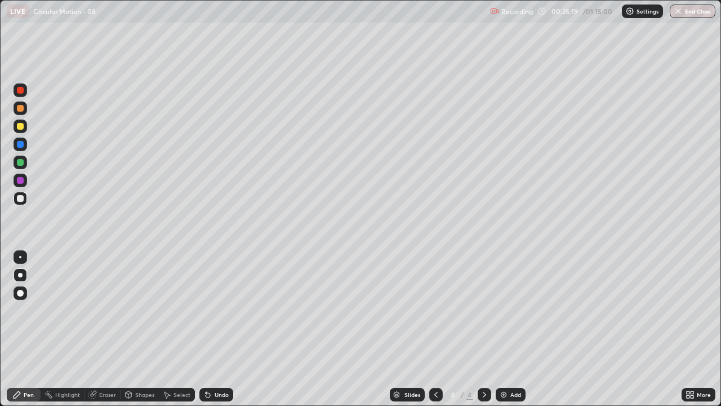
click at [206, 310] on icon at bounding box center [206, 392] width 1 height 1
click at [206, 310] on icon at bounding box center [208, 395] width 5 height 5
click at [206, 310] on icon at bounding box center [206, 392] width 1 height 1
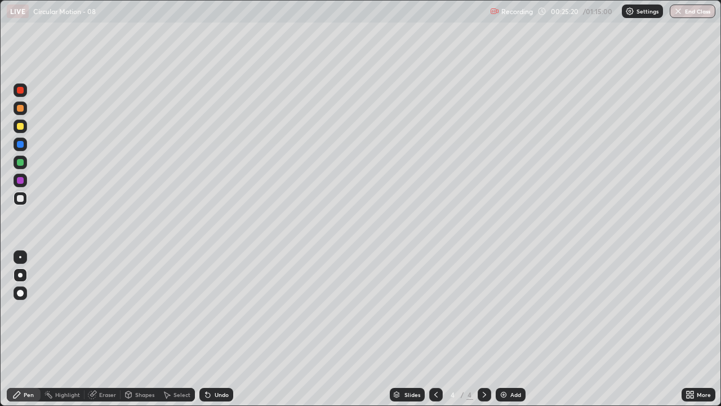
click at [206, 310] on icon at bounding box center [208, 395] width 5 height 5
click at [206, 310] on icon at bounding box center [206, 392] width 1 height 1
click at [207, 310] on icon at bounding box center [208, 395] width 5 height 5
click at [209, 310] on icon at bounding box center [208, 395] width 5 height 5
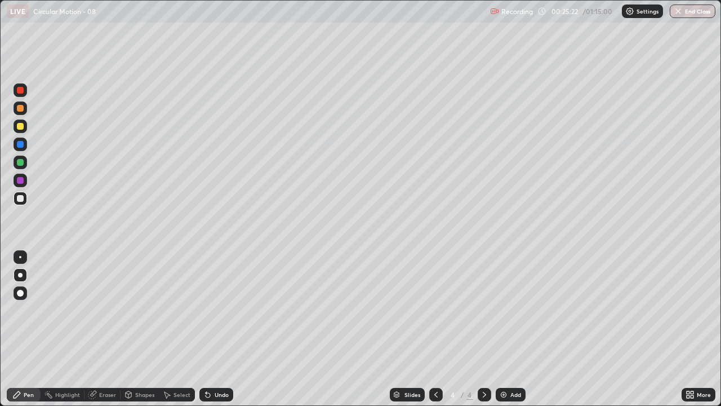
click at [206, 310] on icon at bounding box center [208, 395] width 5 height 5
click at [207, 310] on icon at bounding box center [208, 395] width 5 height 5
click at [114, 310] on div "Eraser" at bounding box center [107, 395] width 17 height 6
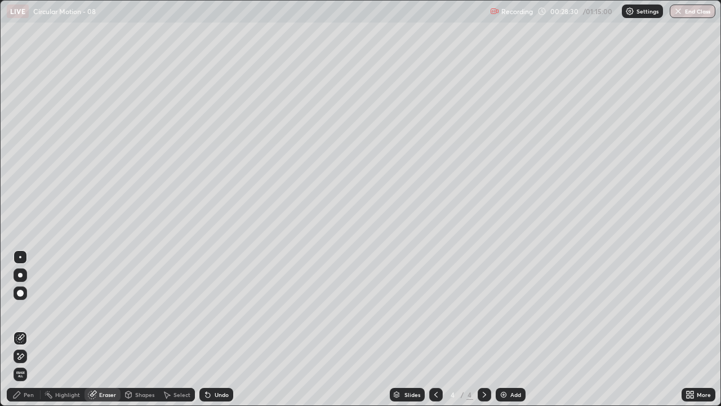
click at [29, 310] on div "Pen" at bounding box center [29, 395] width 10 height 6
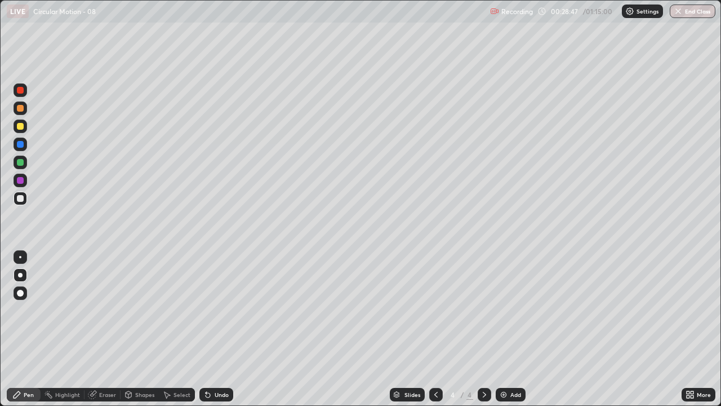
click at [208, 310] on icon at bounding box center [207, 394] width 9 height 9
click at [209, 310] on icon at bounding box center [208, 395] width 5 height 5
click at [210, 310] on icon at bounding box center [207, 394] width 9 height 9
click at [211, 310] on div "Undo" at bounding box center [217, 395] width 34 height 14
click at [212, 310] on div "Undo" at bounding box center [217, 395] width 34 height 14
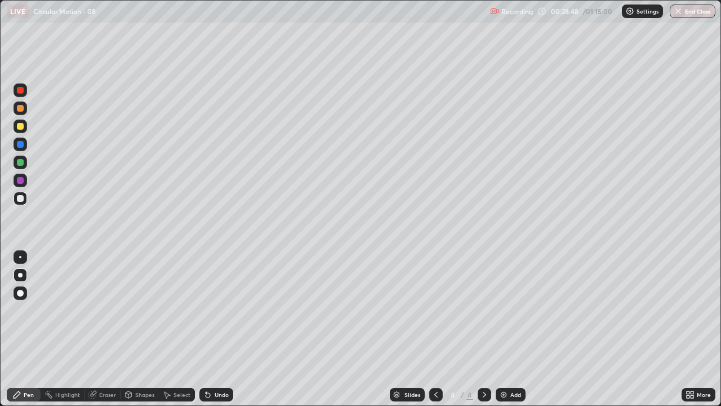
click at [211, 310] on div "Undo" at bounding box center [217, 395] width 34 height 14
click at [503, 310] on div "Add" at bounding box center [511, 395] width 30 height 14
click at [23, 200] on div at bounding box center [20, 198] width 7 height 7
click at [206, 310] on icon at bounding box center [208, 395] width 5 height 5
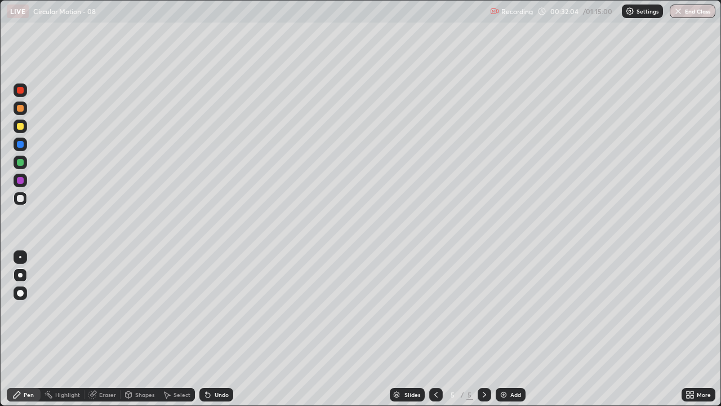
click at [107, 310] on div "Eraser" at bounding box center [107, 395] width 17 height 6
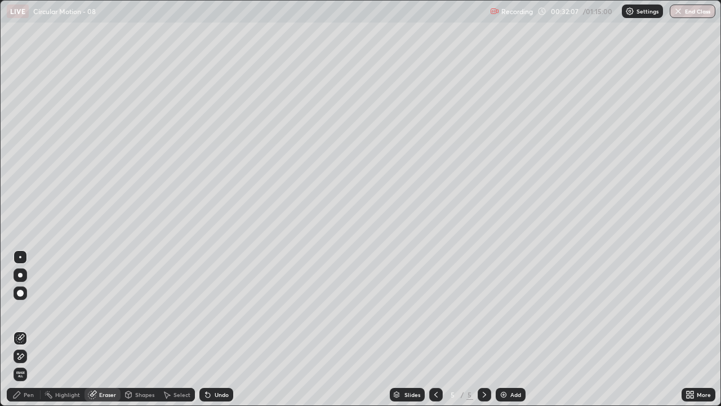
click at [29, 310] on div "Pen" at bounding box center [29, 395] width 10 height 6
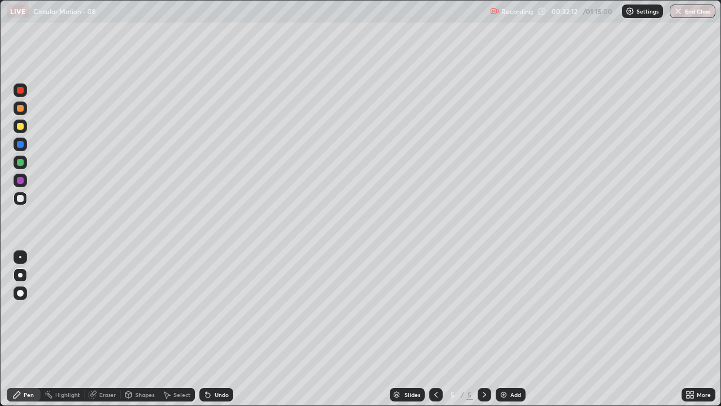
click at [206, 310] on icon at bounding box center [208, 395] width 5 height 5
click at [210, 310] on icon at bounding box center [207, 394] width 9 height 9
click at [215, 310] on div "Undo" at bounding box center [222, 395] width 14 height 6
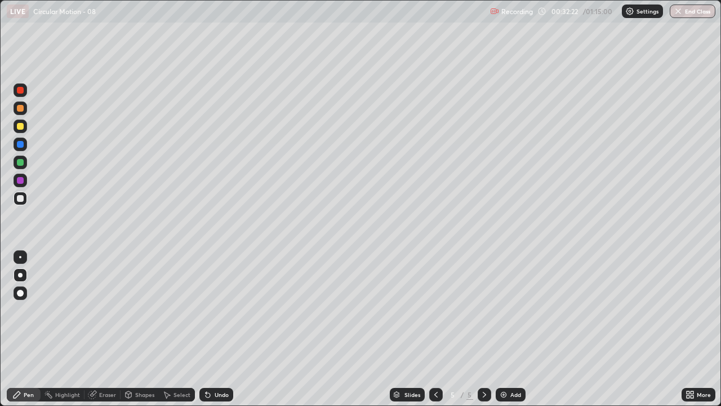
click at [215, 310] on div "Undo" at bounding box center [222, 395] width 14 height 6
click at [216, 310] on div "Undo" at bounding box center [222, 395] width 14 height 6
click at [217, 310] on div "Undo" at bounding box center [222, 395] width 14 height 6
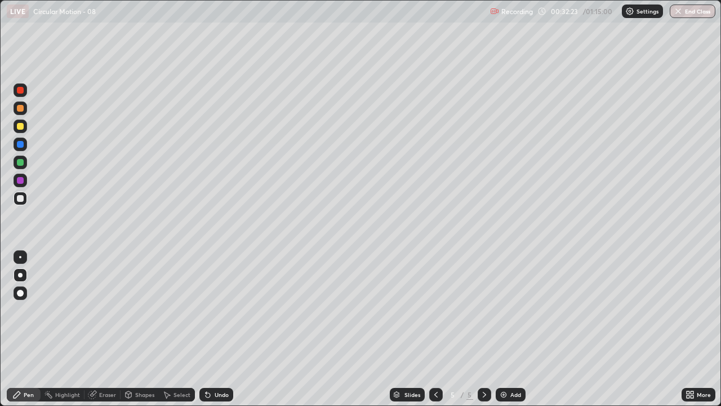
click at [215, 310] on div "Undo" at bounding box center [222, 395] width 14 height 6
click at [217, 310] on div "Undo" at bounding box center [222, 395] width 14 height 6
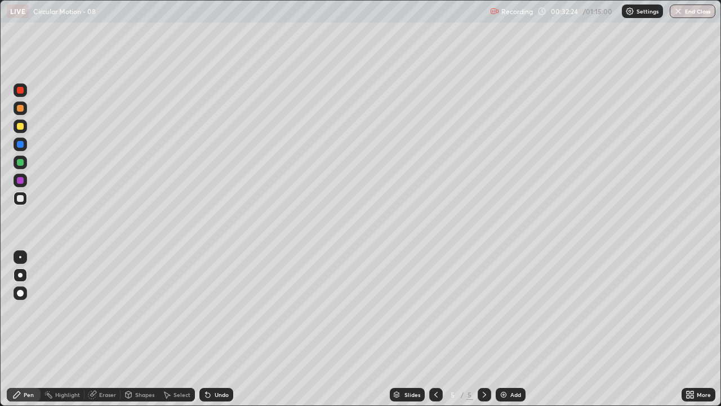
click at [216, 310] on div "Undo" at bounding box center [222, 395] width 14 height 6
click at [215, 310] on div "Undo" at bounding box center [217, 395] width 34 height 14
click at [216, 310] on div "Undo" at bounding box center [217, 395] width 34 height 14
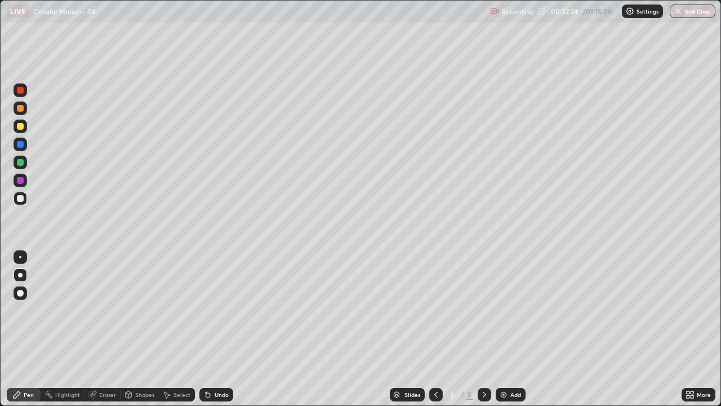
click at [216, 310] on div "Undo" at bounding box center [217, 395] width 34 height 14
click at [215, 310] on div "Undo" at bounding box center [217, 395] width 34 height 14
click at [32, 310] on div "Pen" at bounding box center [24, 395] width 34 height 14
click at [139, 310] on div "Shapes" at bounding box center [144, 395] width 19 height 6
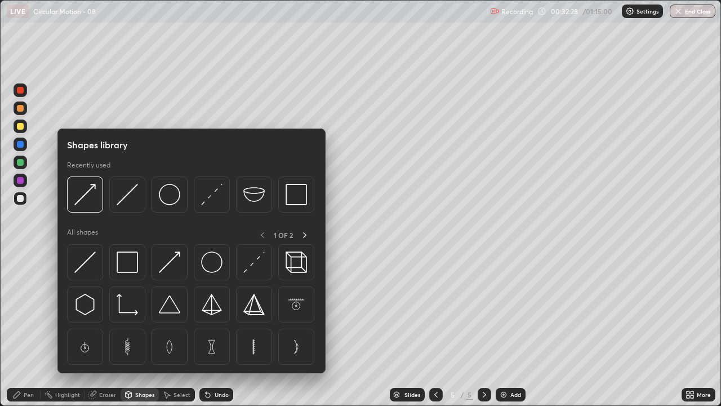
click at [100, 310] on div "Eraser" at bounding box center [103, 395] width 36 height 14
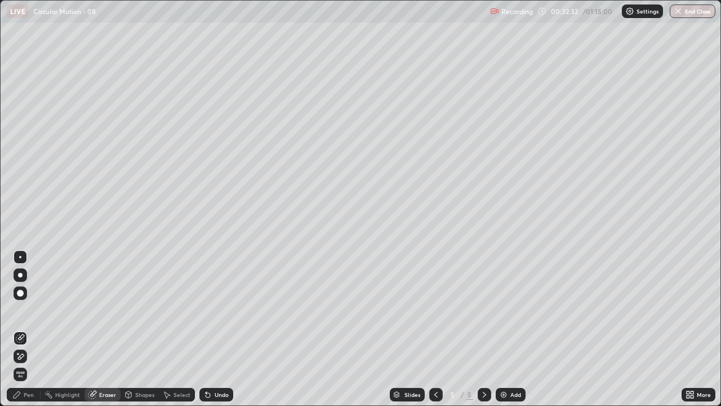
click at [29, 310] on div "Pen" at bounding box center [29, 395] width 10 height 6
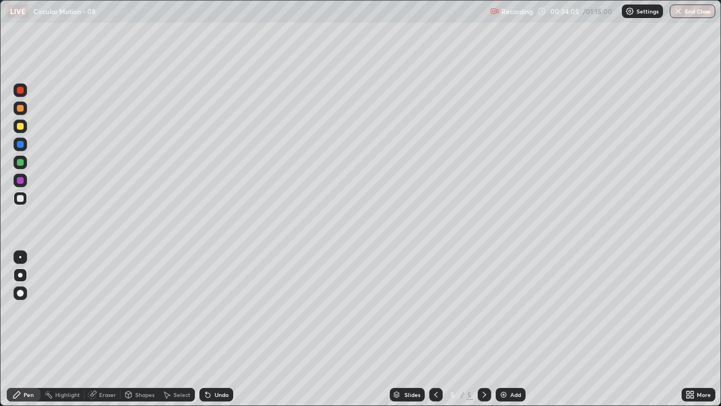
click at [208, 310] on icon at bounding box center [208, 395] width 5 height 5
click at [206, 310] on icon at bounding box center [208, 395] width 5 height 5
click at [206, 310] on div "Undo" at bounding box center [217, 395] width 34 height 14
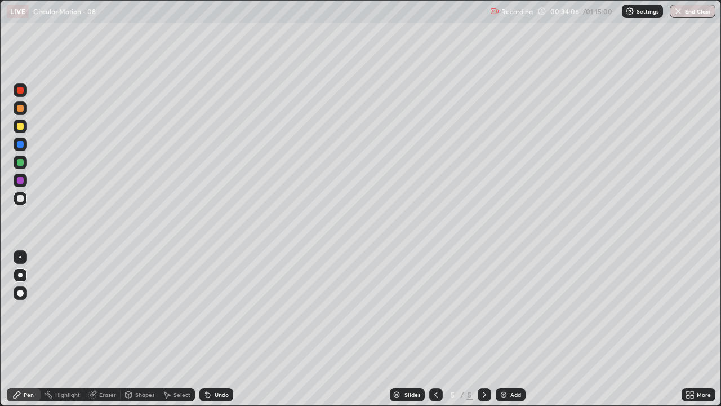
click at [206, 310] on icon at bounding box center [208, 395] width 5 height 5
click at [205, 310] on icon at bounding box center [207, 394] width 9 height 9
click at [23, 125] on div at bounding box center [20, 126] width 7 height 7
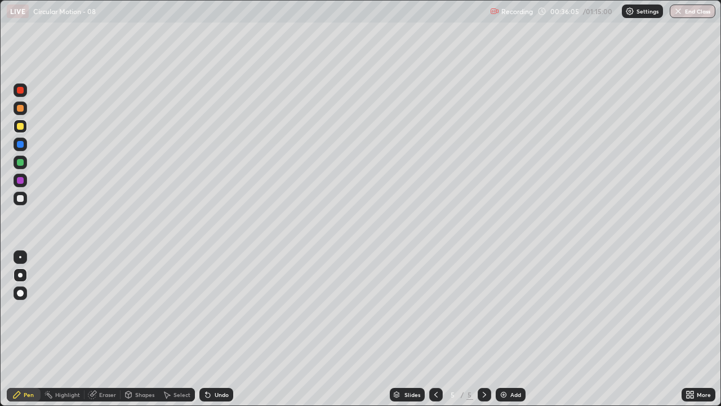
click at [435, 310] on icon at bounding box center [436, 394] width 9 height 9
click at [484, 310] on icon at bounding box center [484, 394] width 9 height 9
click at [435, 310] on icon at bounding box center [436, 394] width 9 height 9
click at [19, 91] on div at bounding box center [20, 90] width 7 height 7
click at [480, 310] on icon at bounding box center [484, 394] width 9 height 9
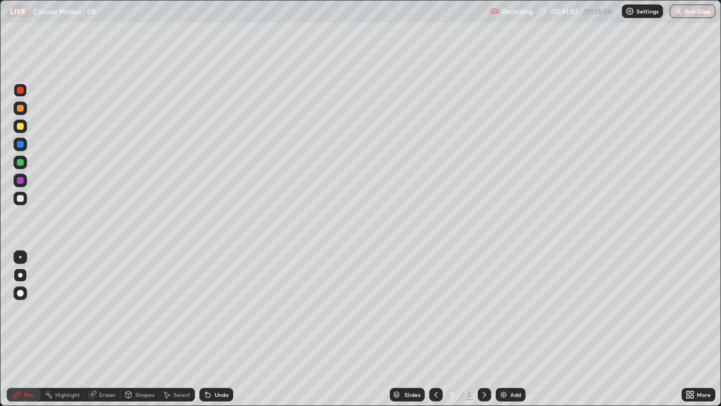
click at [19, 90] on div at bounding box center [20, 90] width 7 height 7
click at [484, 310] on icon at bounding box center [484, 394] width 9 height 9
click at [506, 310] on img at bounding box center [503, 394] width 9 height 9
click at [22, 200] on div at bounding box center [20, 198] width 7 height 7
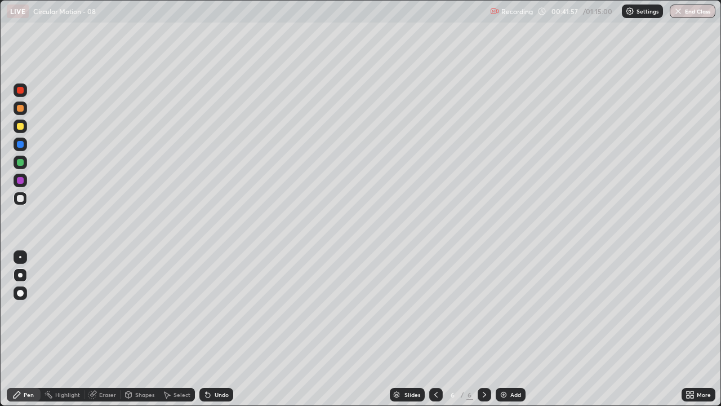
click at [435, 310] on icon at bounding box center [436, 394] width 9 height 9
click at [484, 310] on icon at bounding box center [484, 394] width 9 height 9
click at [206, 310] on icon at bounding box center [206, 392] width 1 height 1
click at [207, 310] on icon at bounding box center [207, 394] width 9 height 9
click at [208, 310] on icon at bounding box center [208, 395] width 5 height 5
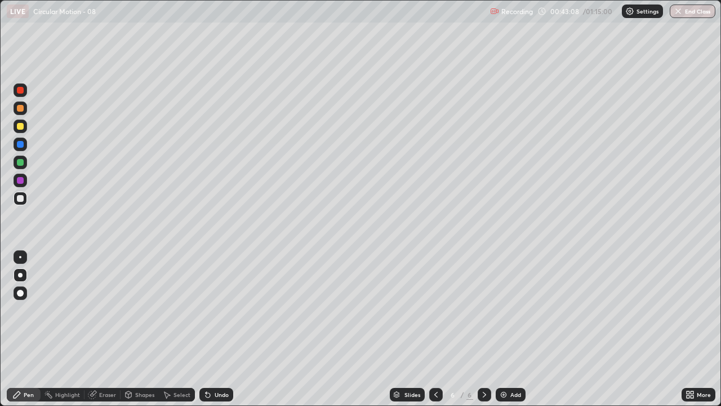
click at [207, 310] on icon at bounding box center [208, 395] width 5 height 5
click at [206, 310] on icon at bounding box center [208, 395] width 5 height 5
click at [208, 310] on icon at bounding box center [207, 394] width 9 height 9
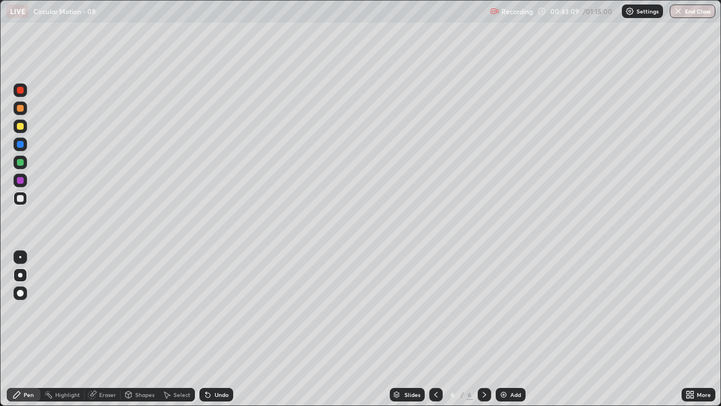
click at [206, 310] on icon at bounding box center [206, 392] width 1 height 1
click at [208, 310] on icon at bounding box center [207, 394] width 9 height 9
click at [206, 310] on icon at bounding box center [208, 395] width 5 height 5
click at [206, 310] on icon at bounding box center [207, 394] width 9 height 9
click at [210, 310] on icon at bounding box center [207, 394] width 9 height 9
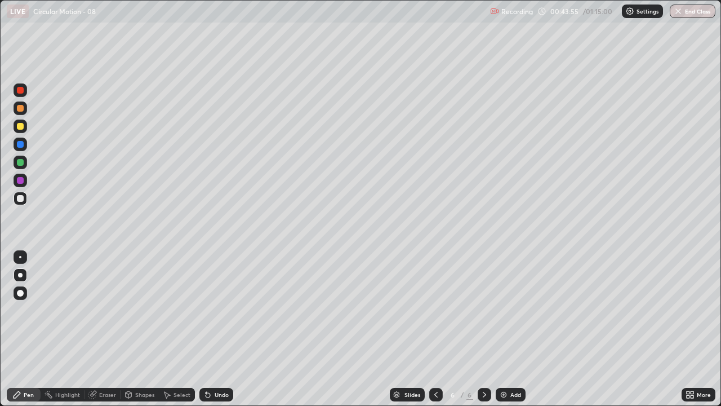
click at [21, 125] on div at bounding box center [20, 126] width 7 height 7
click at [24, 310] on div "Pen" at bounding box center [29, 395] width 10 height 6
click at [206, 310] on icon at bounding box center [208, 395] width 5 height 5
click at [203, 310] on icon at bounding box center [207, 394] width 9 height 9
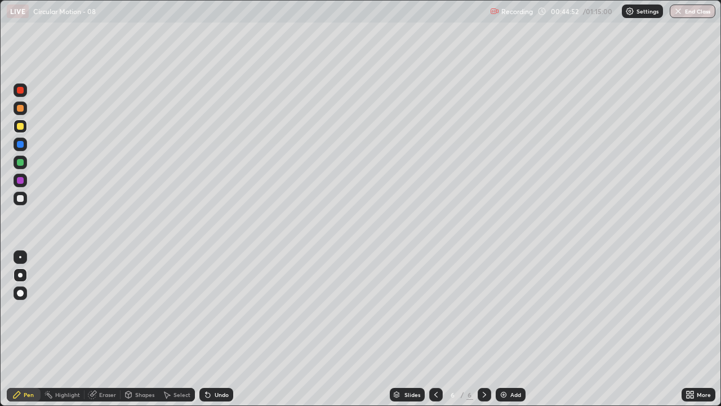
click at [205, 310] on icon at bounding box center [207, 394] width 9 height 9
click at [17, 197] on div at bounding box center [20, 198] width 7 height 7
click at [23, 90] on div at bounding box center [20, 90] width 7 height 7
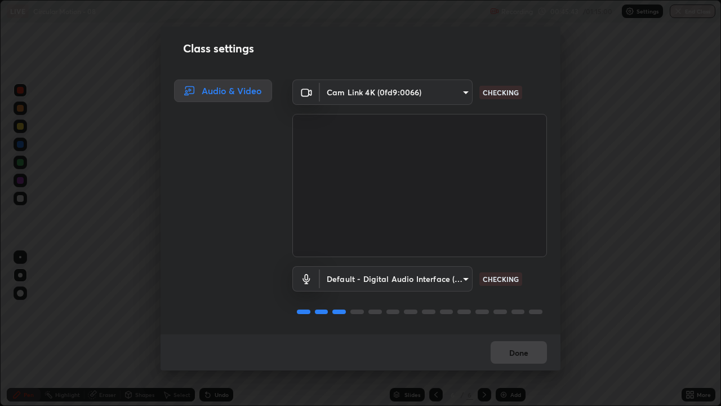
click at [379, 233] on video at bounding box center [420, 185] width 255 height 143
click at [510, 310] on button "Done" at bounding box center [519, 352] width 56 height 23
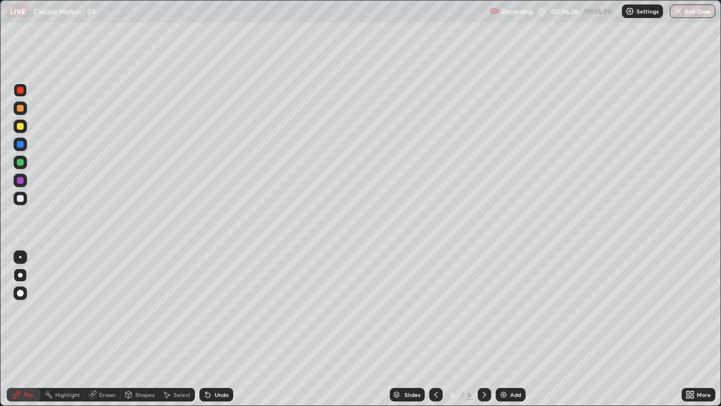
click at [19, 200] on div at bounding box center [20, 198] width 7 height 7
click at [16, 90] on div at bounding box center [21, 90] width 14 height 14
click at [15, 194] on div at bounding box center [21, 199] width 14 height 14
click at [511, 310] on div "Add" at bounding box center [516, 395] width 11 height 6
click at [21, 200] on div at bounding box center [20, 198] width 7 height 7
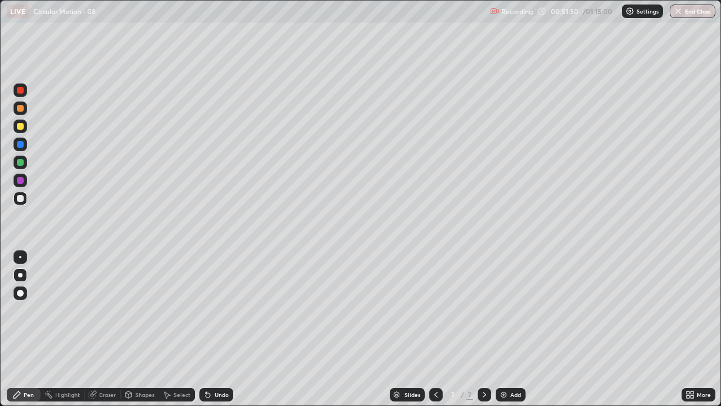
click at [209, 310] on icon at bounding box center [207, 394] width 9 height 9
click at [207, 310] on icon at bounding box center [208, 395] width 5 height 5
click at [208, 310] on icon at bounding box center [208, 395] width 5 height 5
click at [210, 310] on icon at bounding box center [207, 394] width 9 height 9
click at [208, 310] on icon at bounding box center [208, 395] width 5 height 5
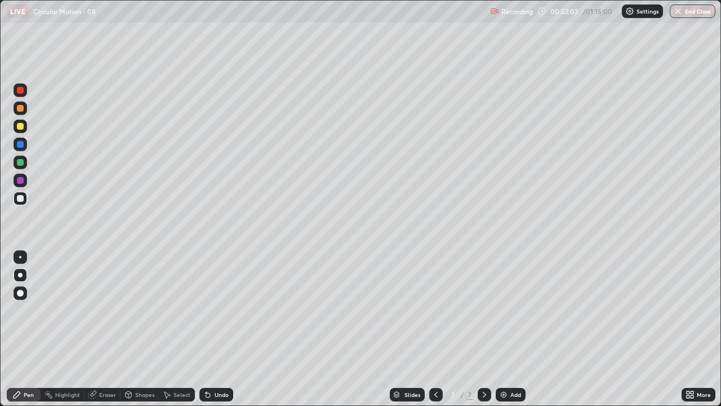
click at [207, 310] on icon at bounding box center [208, 395] width 5 height 5
click at [210, 310] on icon at bounding box center [207, 394] width 9 height 9
click at [212, 310] on div "Undo" at bounding box center [217, 395] width 34 height 14
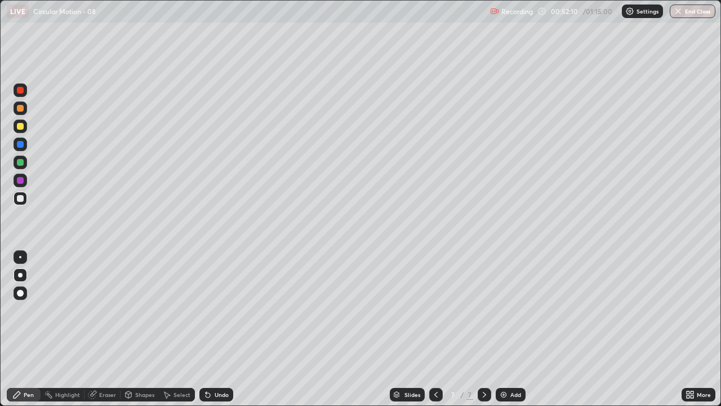
click at [206, 310] on icon at bounding box center [206, 392] width 1 height 1
click at [210, 310] on icon at bounding box center [207, 394] width 9 height 9
click at [211, 310] on div "Undo" at bounding box center [217, 395] width 34 height 14
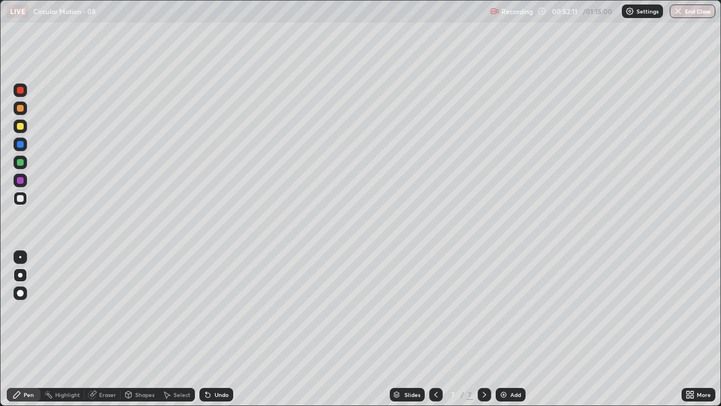
click at [215, 310] on div "Undo" at bounding box center [222, 395] width 14 height 6
click at [212, 310] on div "Undo" at bounding box center [217, 395] width 34 height 14
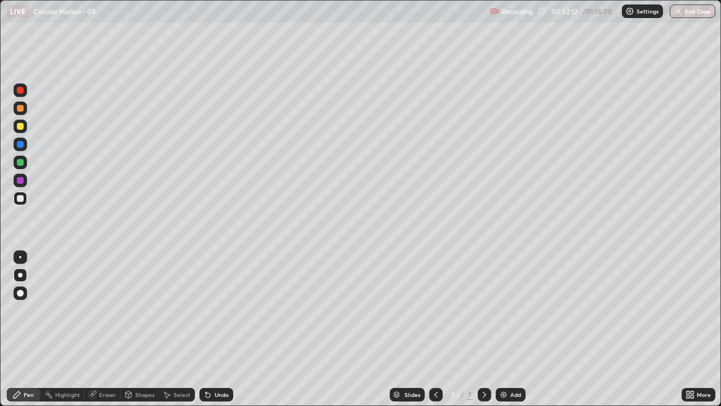
click at [213, 310] on div "Undo" at bounding box center [217, 395] width 34 height 14
click at [215, 310] on div "Undo" at bounding box center [222, 395] width 14 height 6
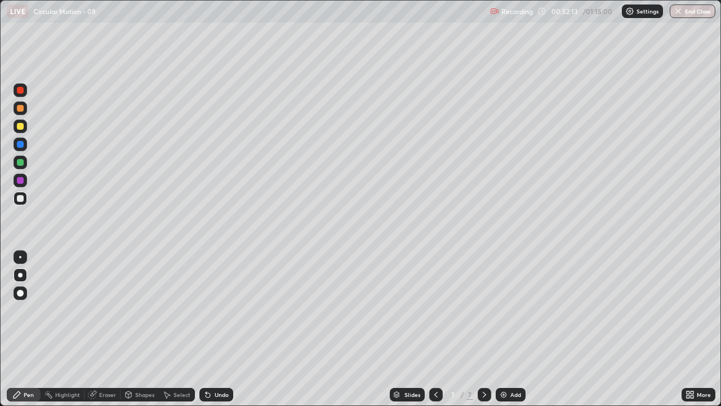
click at [211, 310] on div "Undo" at bounding box center [217, 395] width 34 height 14
click at [212, 310] on div "Undo" at bounding box center [217, 395] width 34 height 14
click at [19, 126] on div at bounding box center [20, 126] width 7 height 7
click at [108, 310] on div "Eraser" at bounding box center [107, 395] width 17 height 6
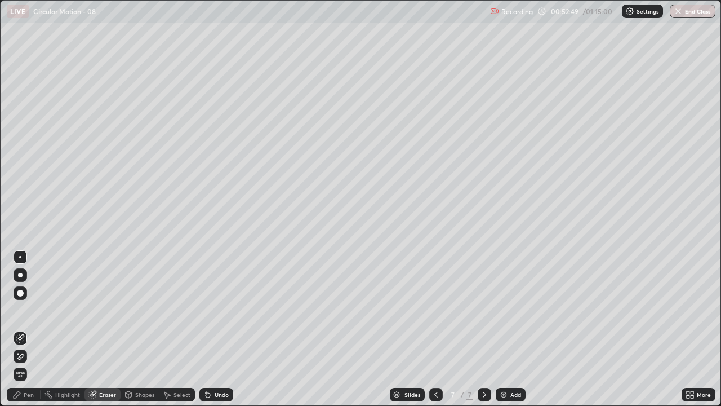
click at [30, 310] on div "Pen" at bounding box center [29, 395] width 10 height 6
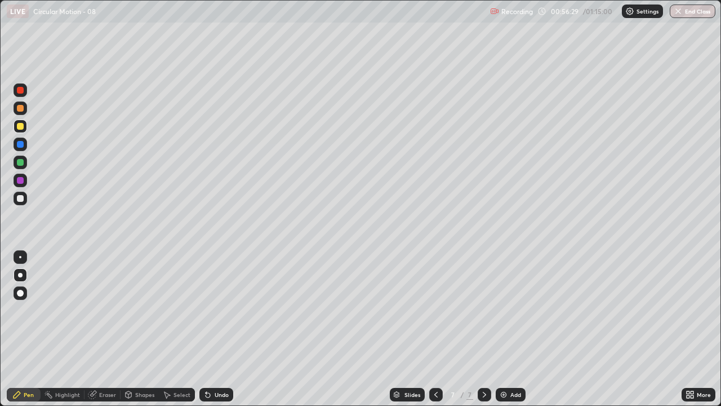
click at [23, 91] on div at bounding box center [20, 90] width 7 height 7
click at [504, 310] on img at bounding box center [503, 394] width 9 height 9
click at [435, 310] on icon at bounding box center [436, 394] width 9 height 9
click at [490, 310] on div at bounding box center [485, 395] width 14 height 14
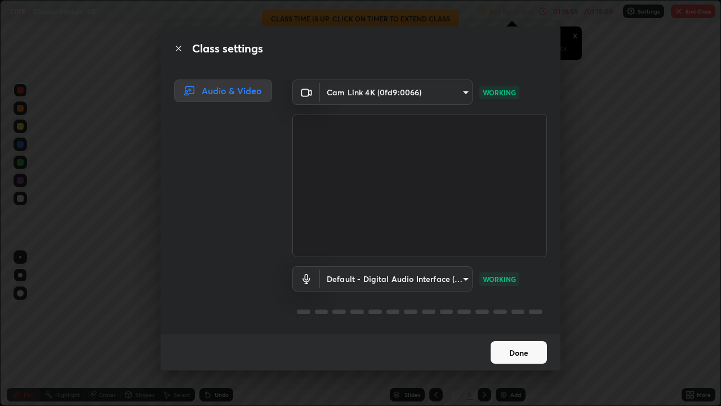
click at [528, 310] on button "Done" at bounding box center [519, 352] width 56 height 23
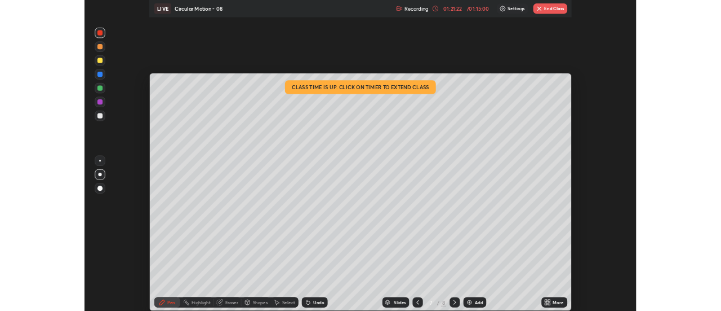
scroll to position [56055, 55644]
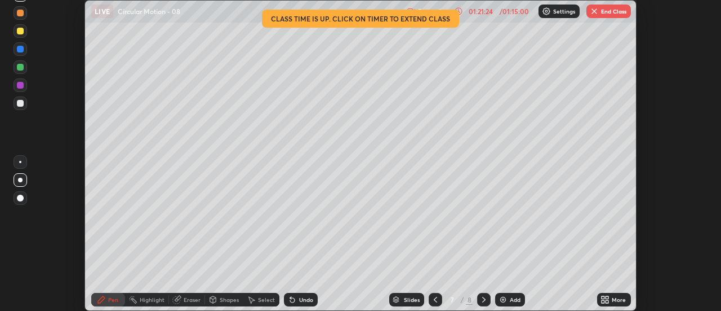
click at [600, 15] on button "End Class" at bounding box center [609, 12] width 45 height 14
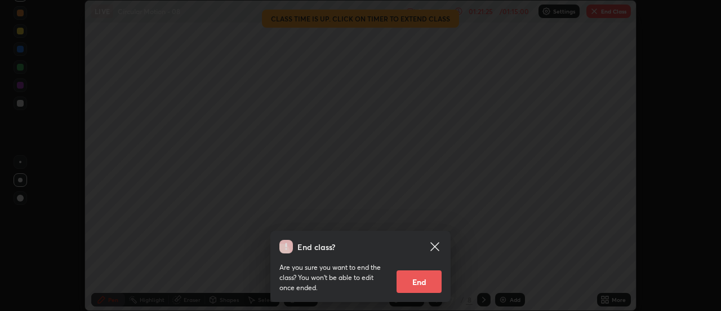
click at [417, 291] on button "End" at bounding box center [419, 281] width 45 height 23
